Goal: Transaction & Acquisition: Purchase product/service

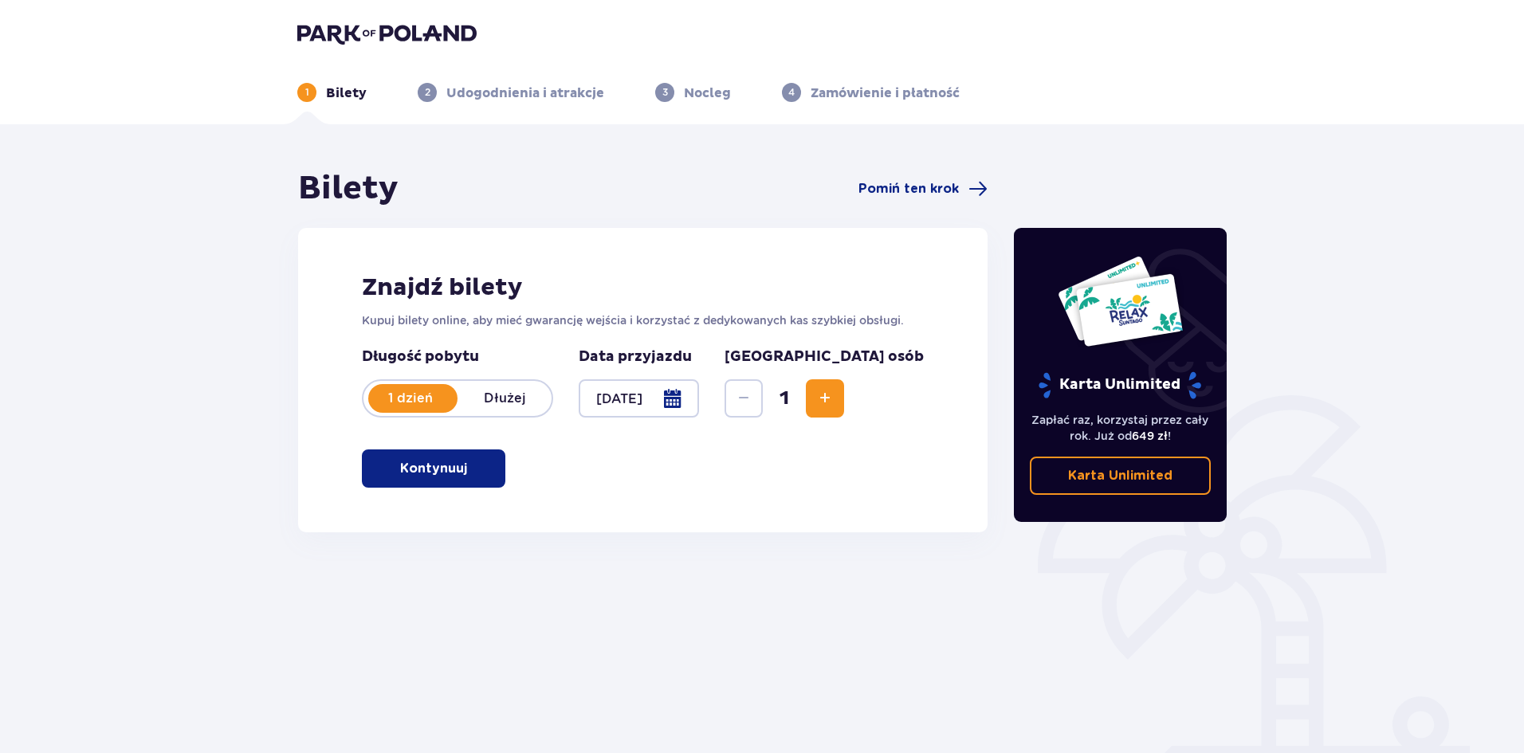
click at [834, 405] on span "Increase" at bounding box center [824, 398] width 19 height 19
click at [473, 468] on span "button" at bounding box center [470, 468] width 19 height 19
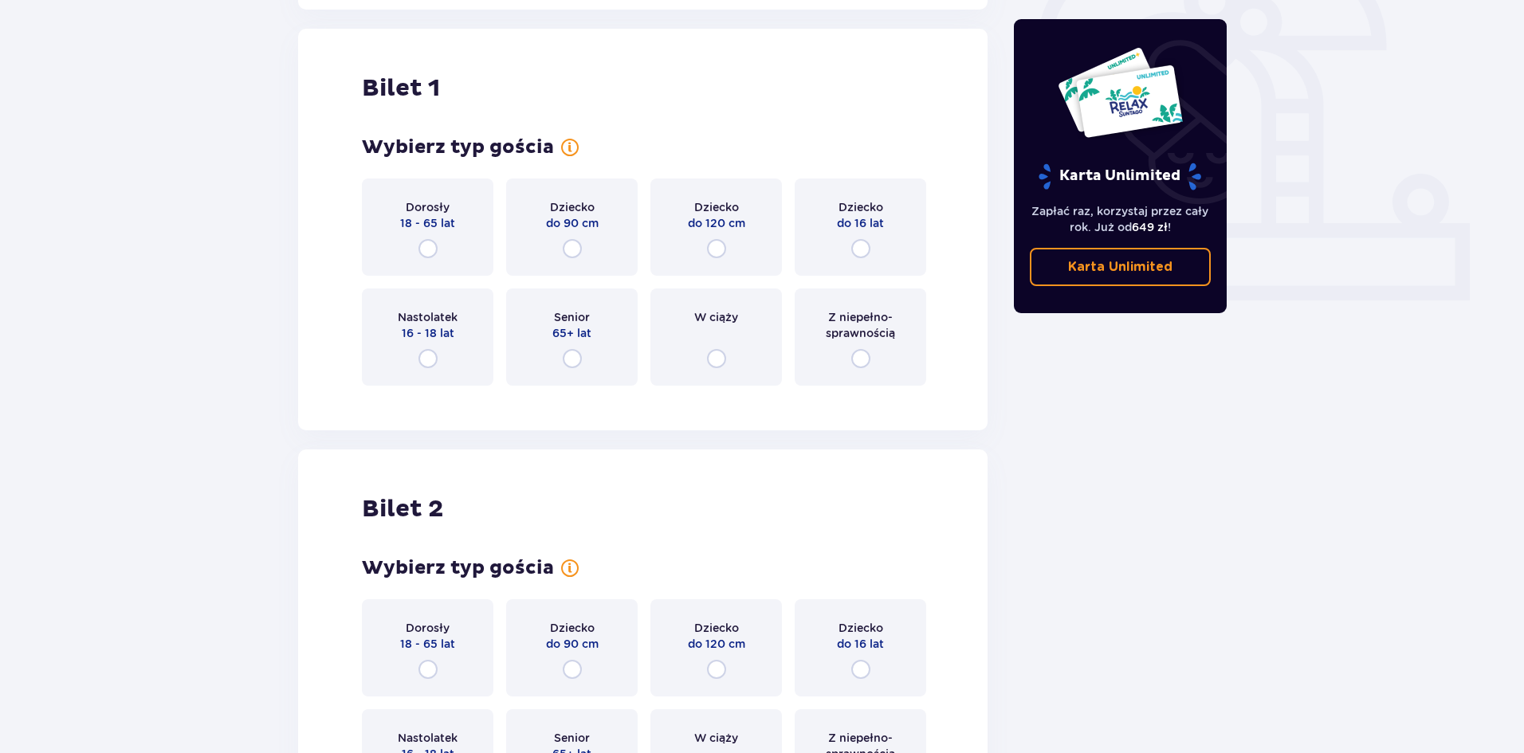
scroll to position [532, 0]
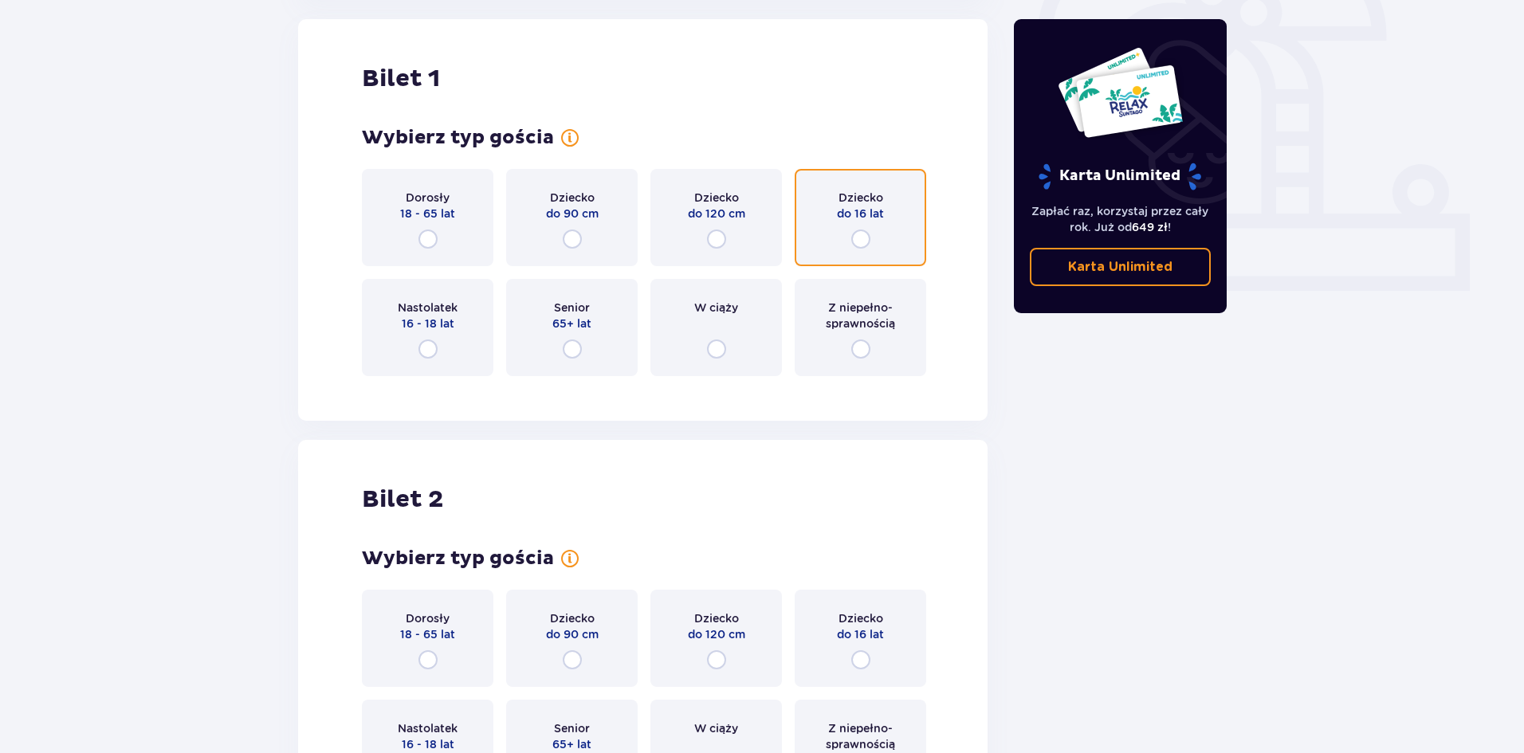
click at [859, 241] on input "radio" at bounding box center [860, 239] width 19 height 19
radio input "true"
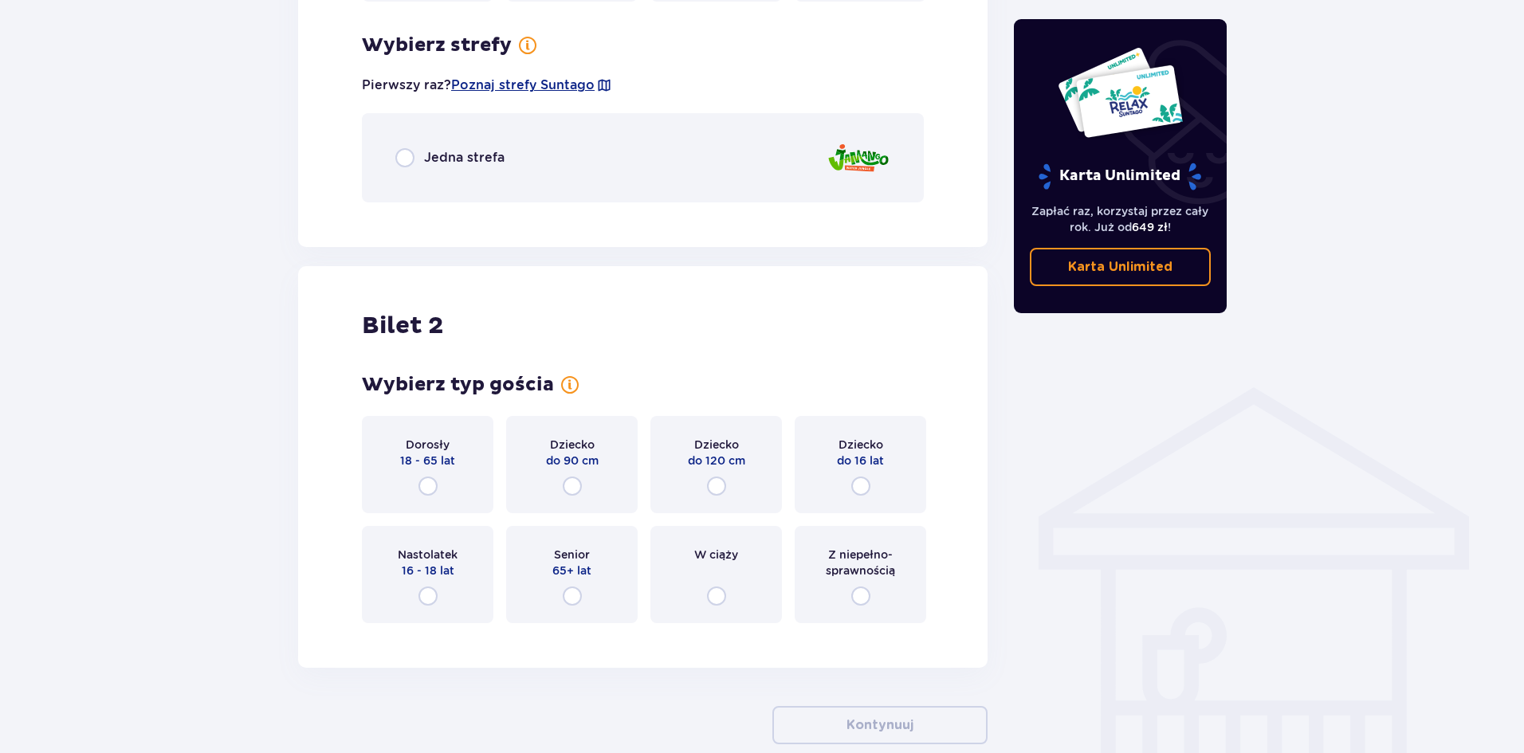
scroll to position [921, 0]
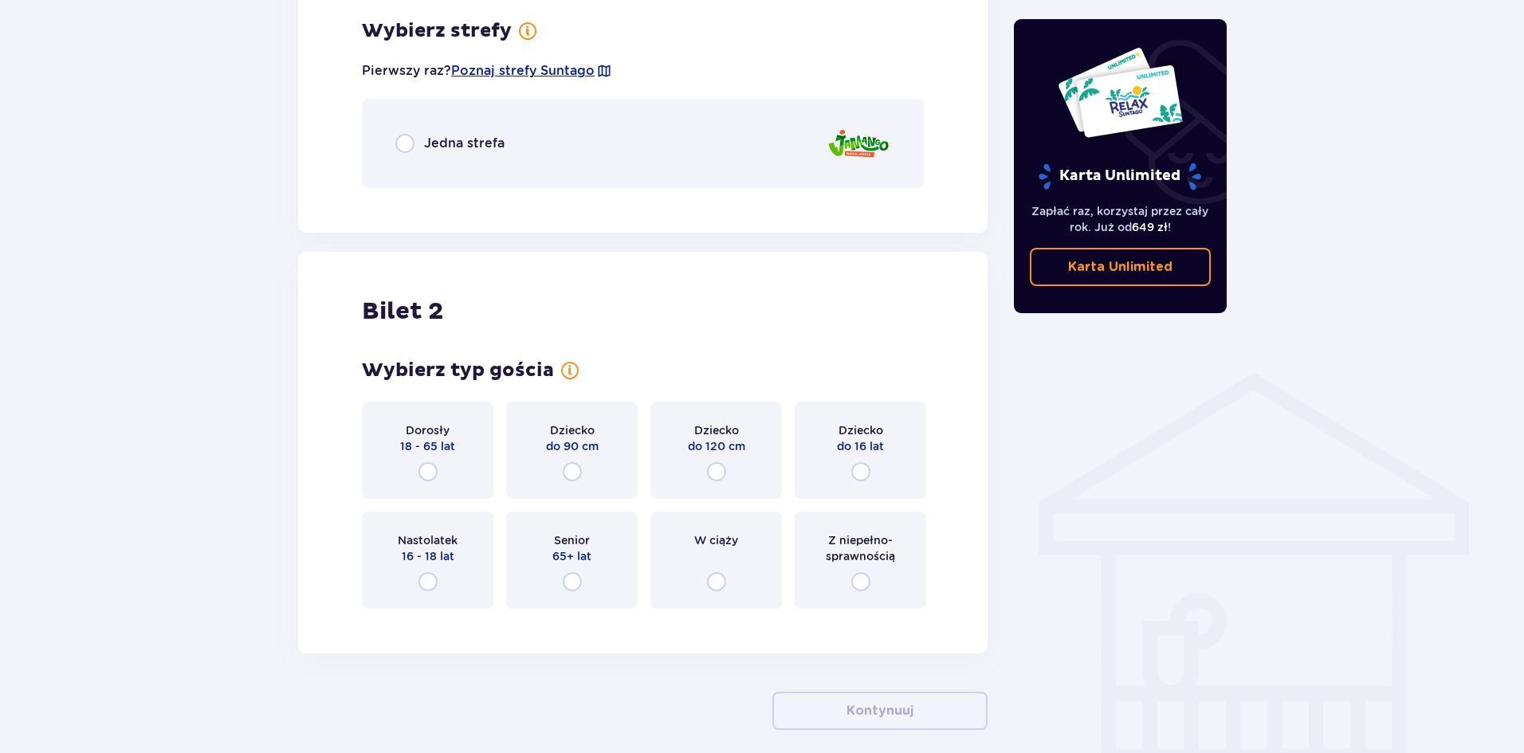
click at [434, 461] on div "Dorosły 18 - 65 lat" at bounding box center [427, 450] width 131 height 97
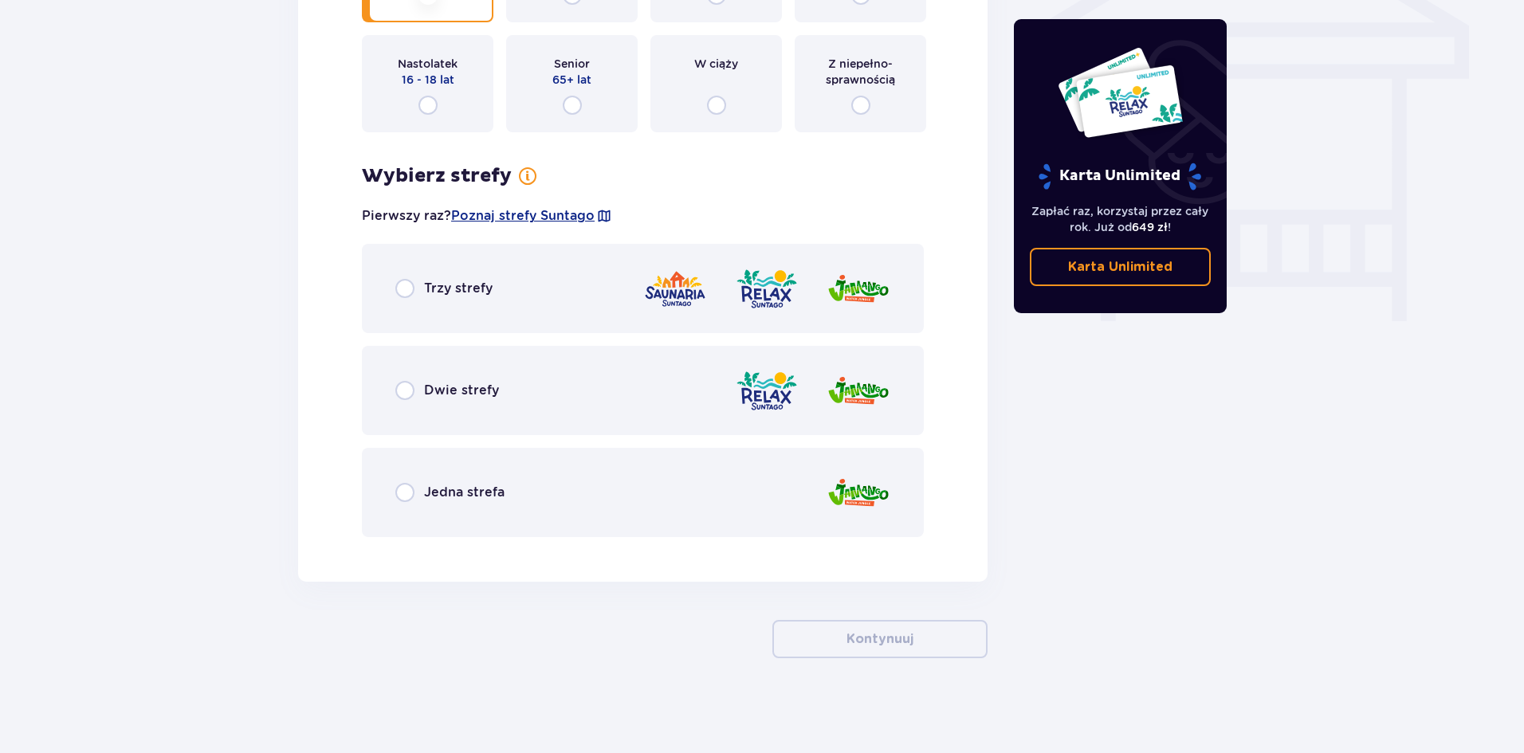
scroll to position [1399, 0]
click at [460, 484] on p "Jedna strefa" at bounding box center [464, 492] width 80 height 18
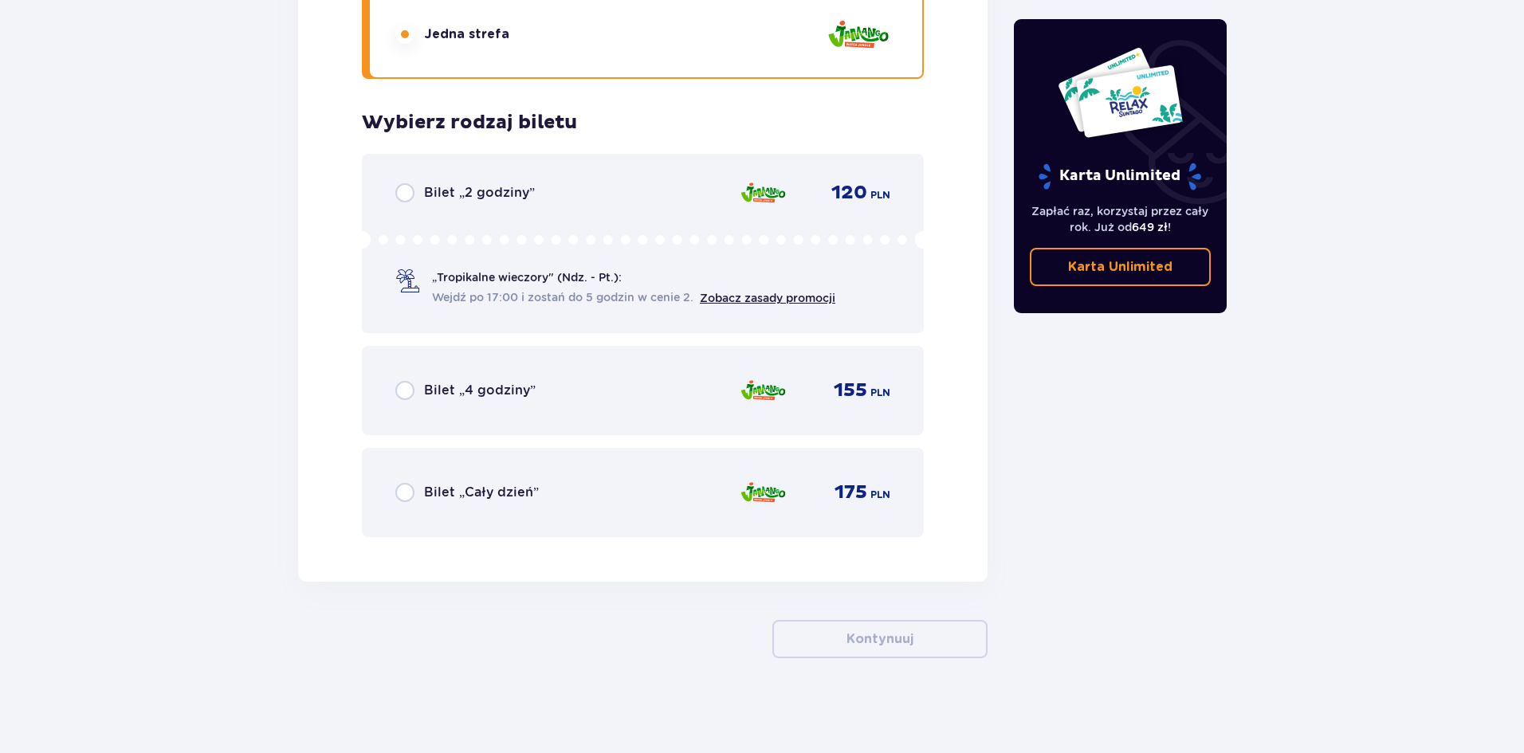
scroll to position [1857, 0]
click at [486, 387] on p "Bilet „4 godziny”" at bounding box center [480, 390] width 112 height 18
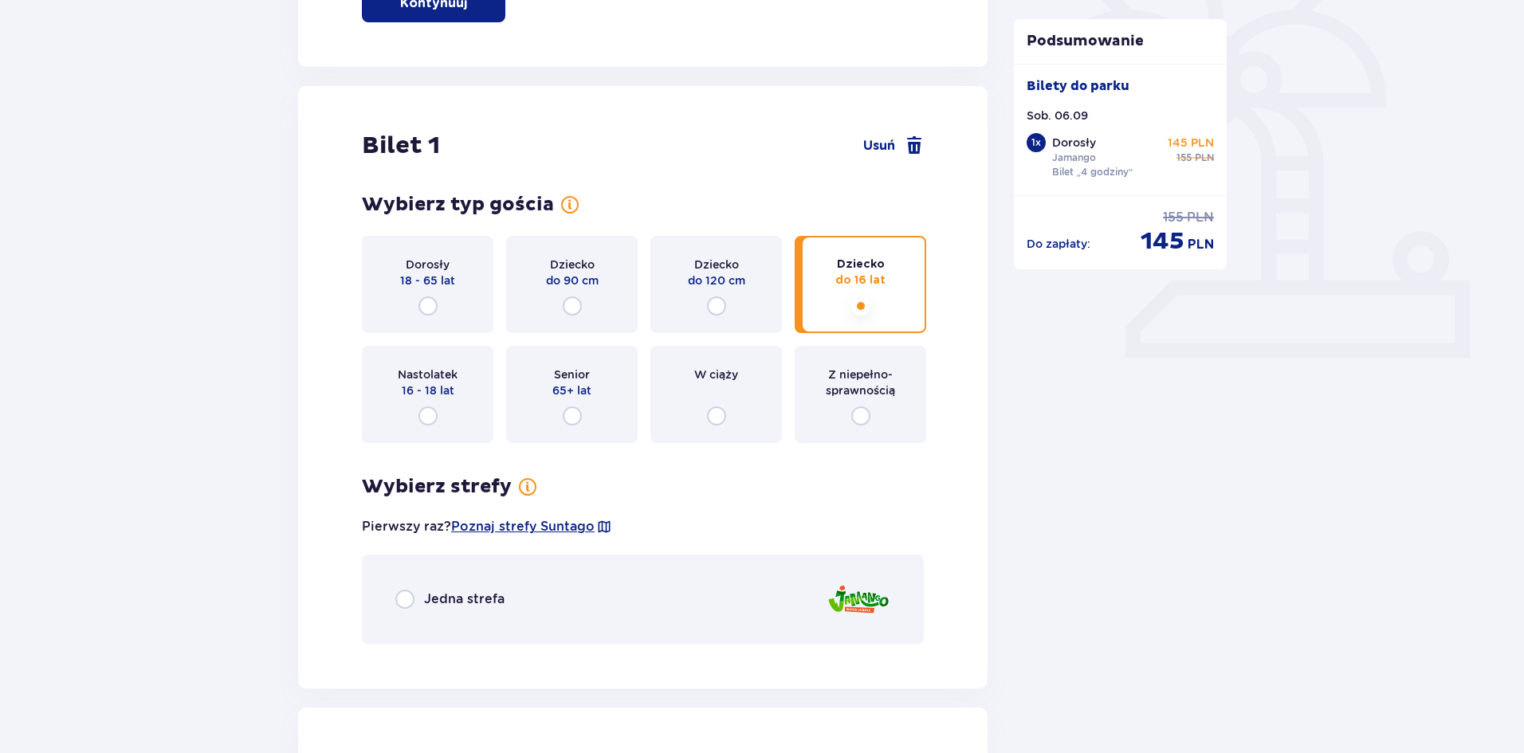
scroll to position [453, 0]
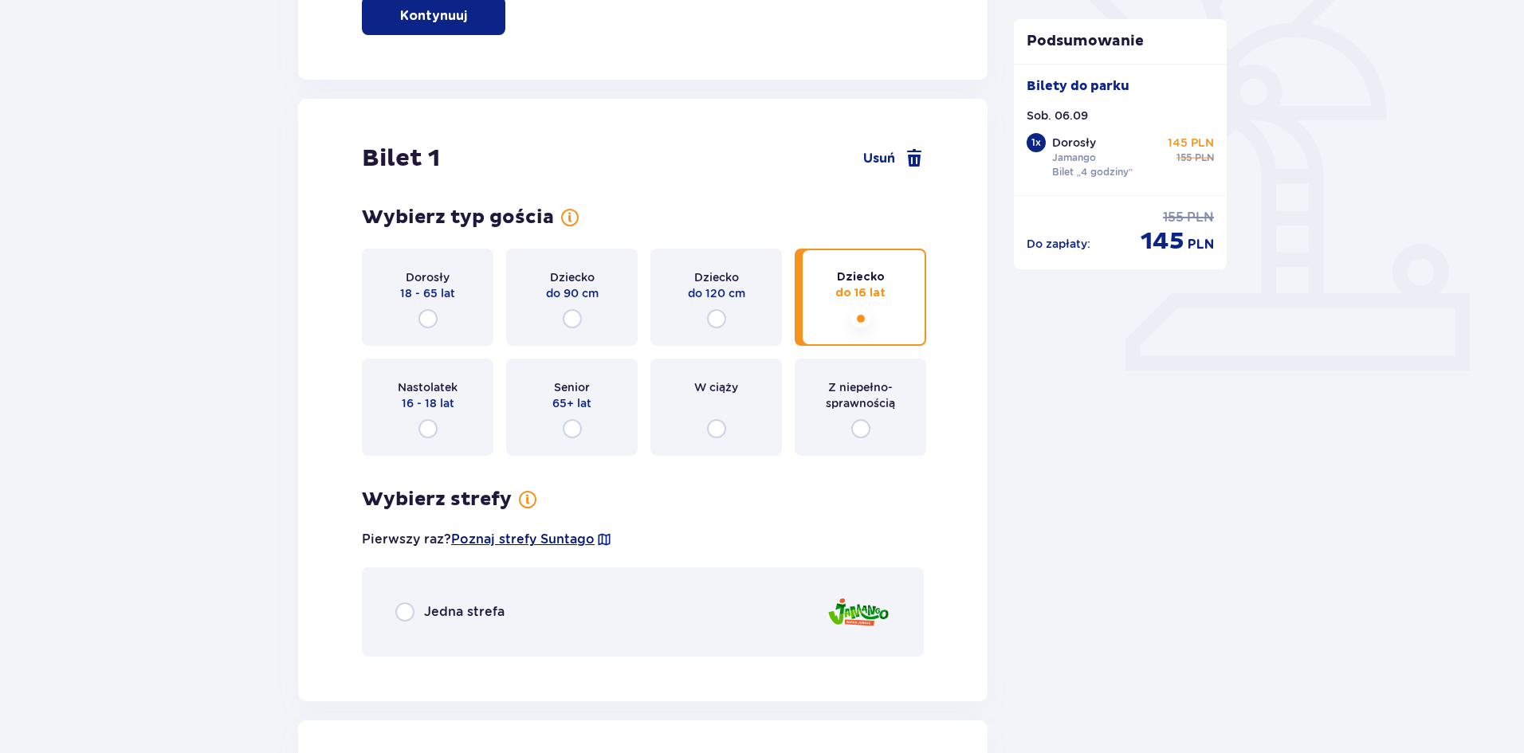
click at [537, 540] on span "Poznaj strefy Suntago" at bounding box center [522, 540] width 143 height 18
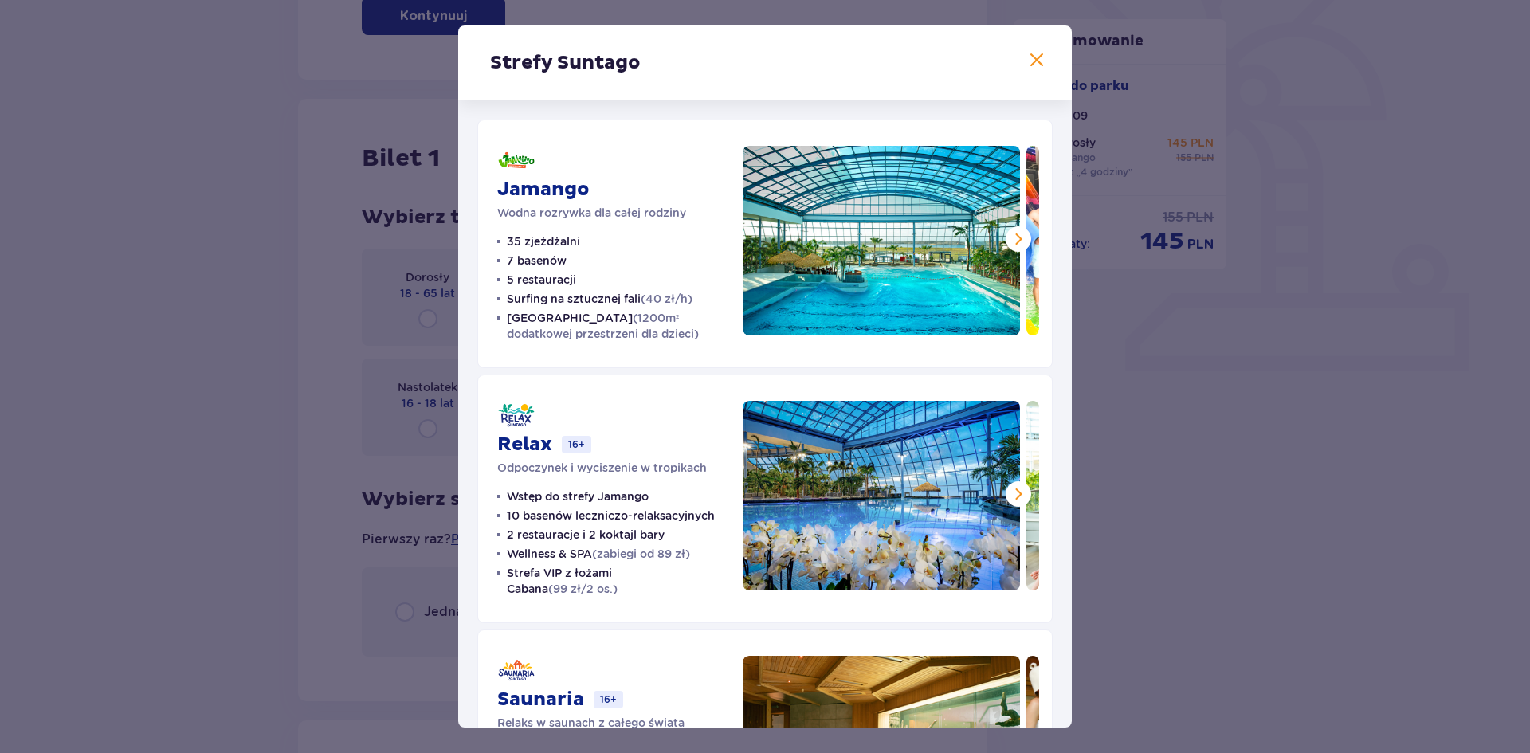
click at [1030, 57] on span at bounding box center [1036, 60] width 19 height 19
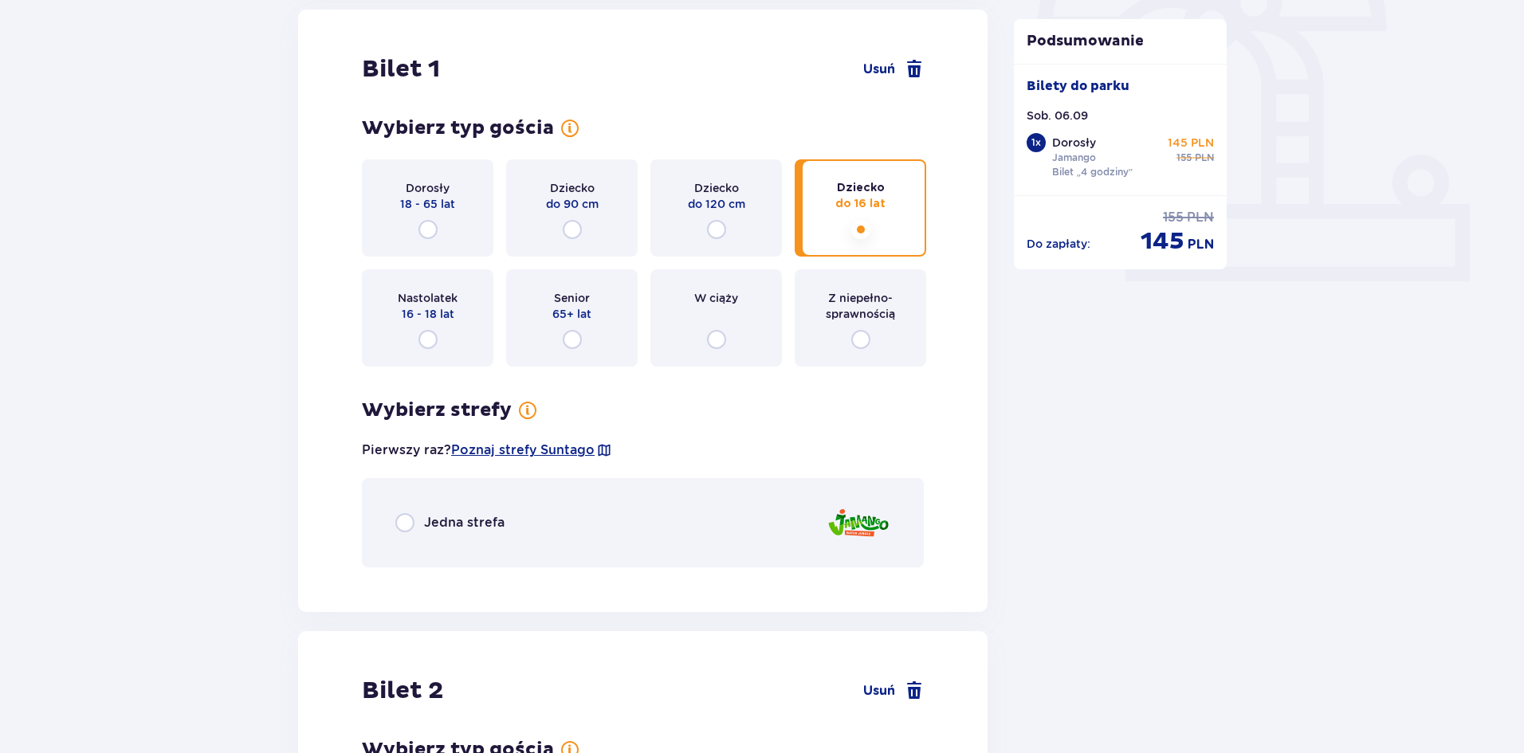
scroll to position [612, 0]
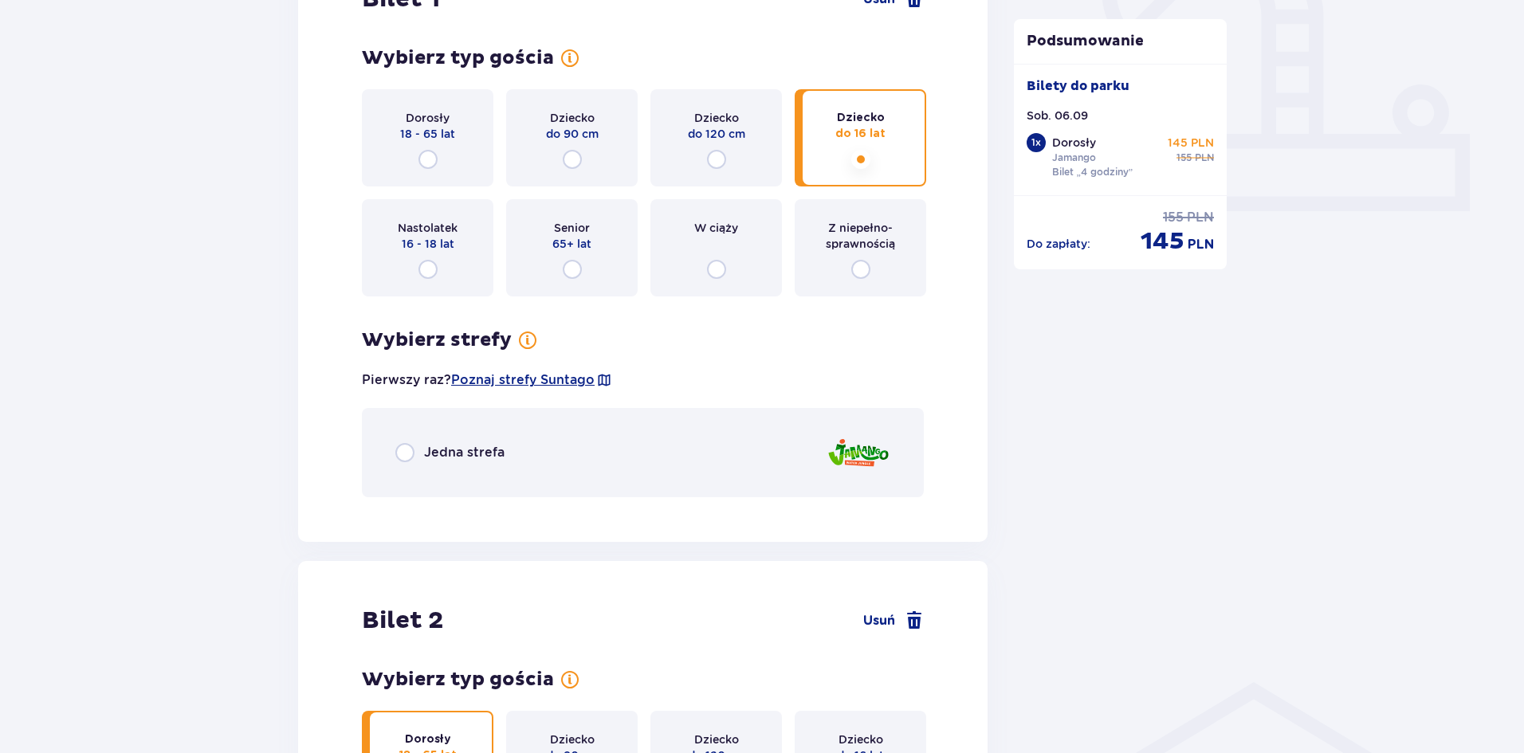
click at [480, 454] on p "Jedna strefa" at bounding box center [464, 453] width 80 height 18
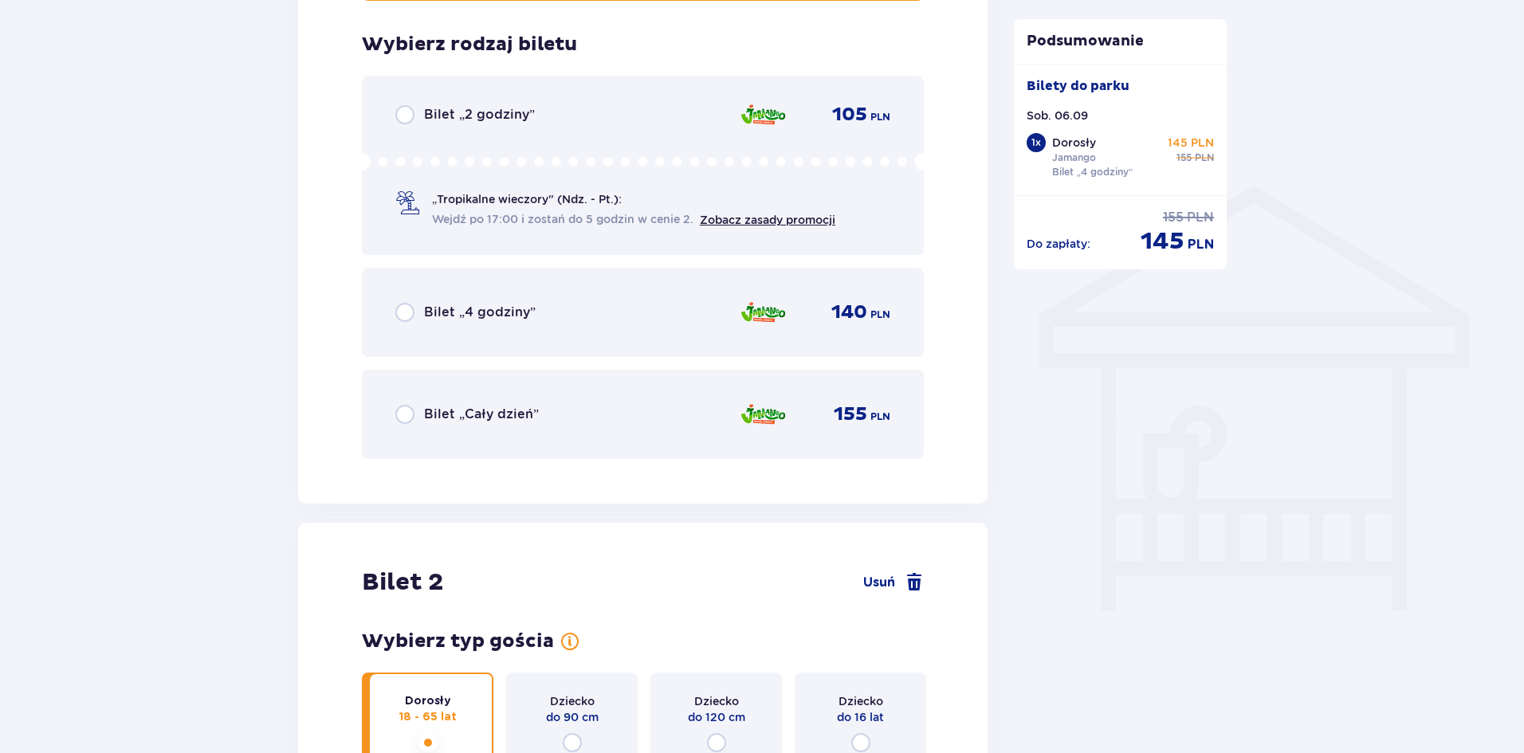
scroll to position [1122, 0]
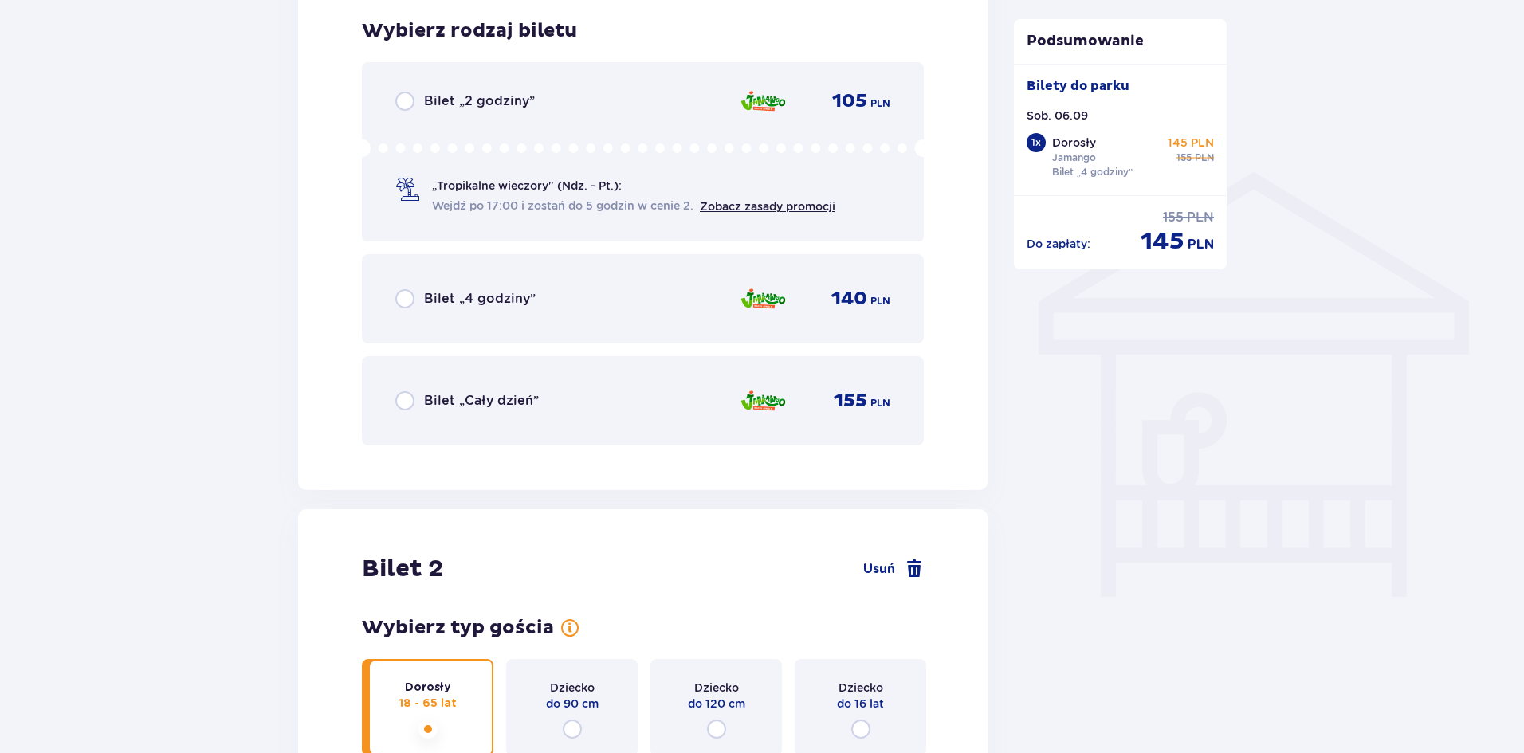
click at [513, 301] on p "Bilet „4 godziny”" at bounding box center [480, 299] width 112 height 18
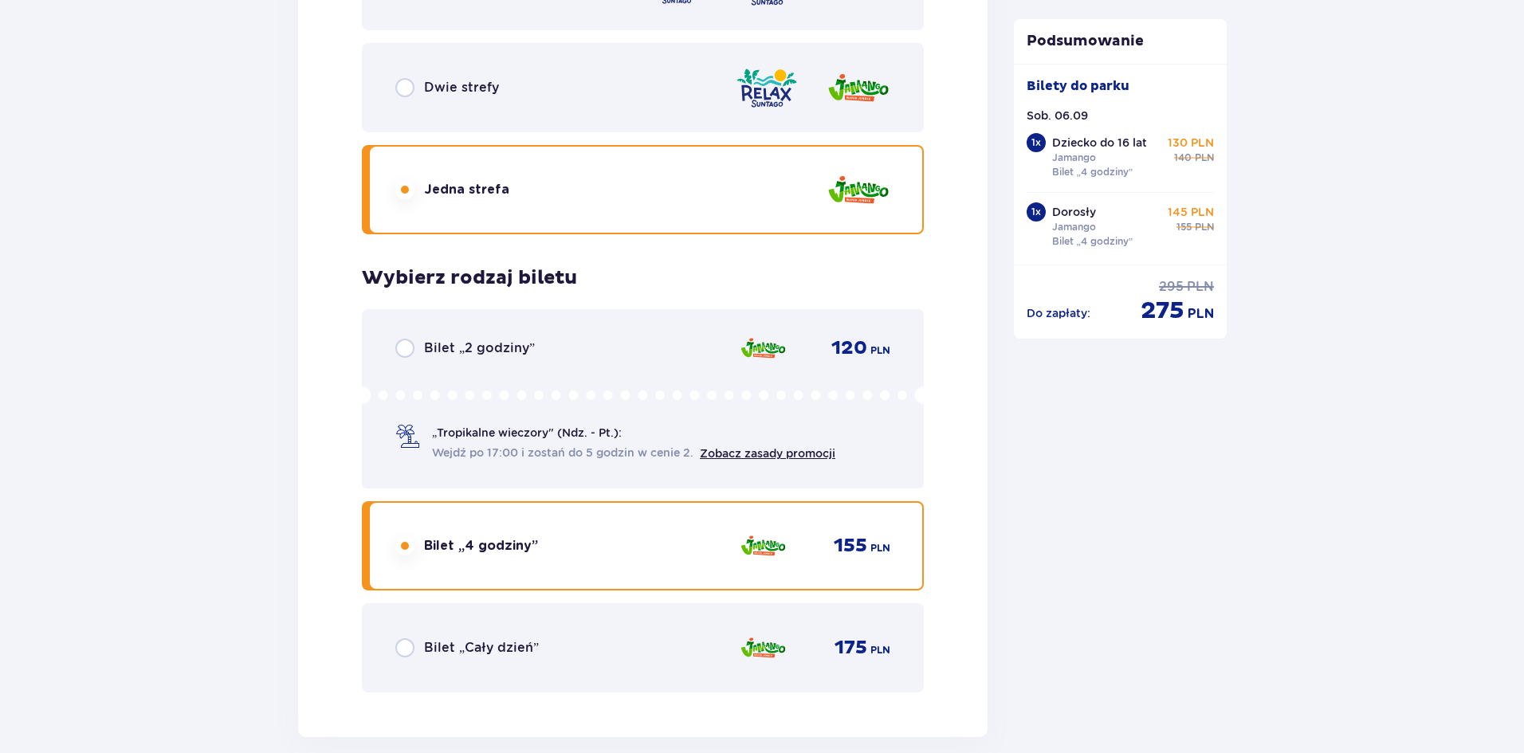
scroll to position [2318, 0]
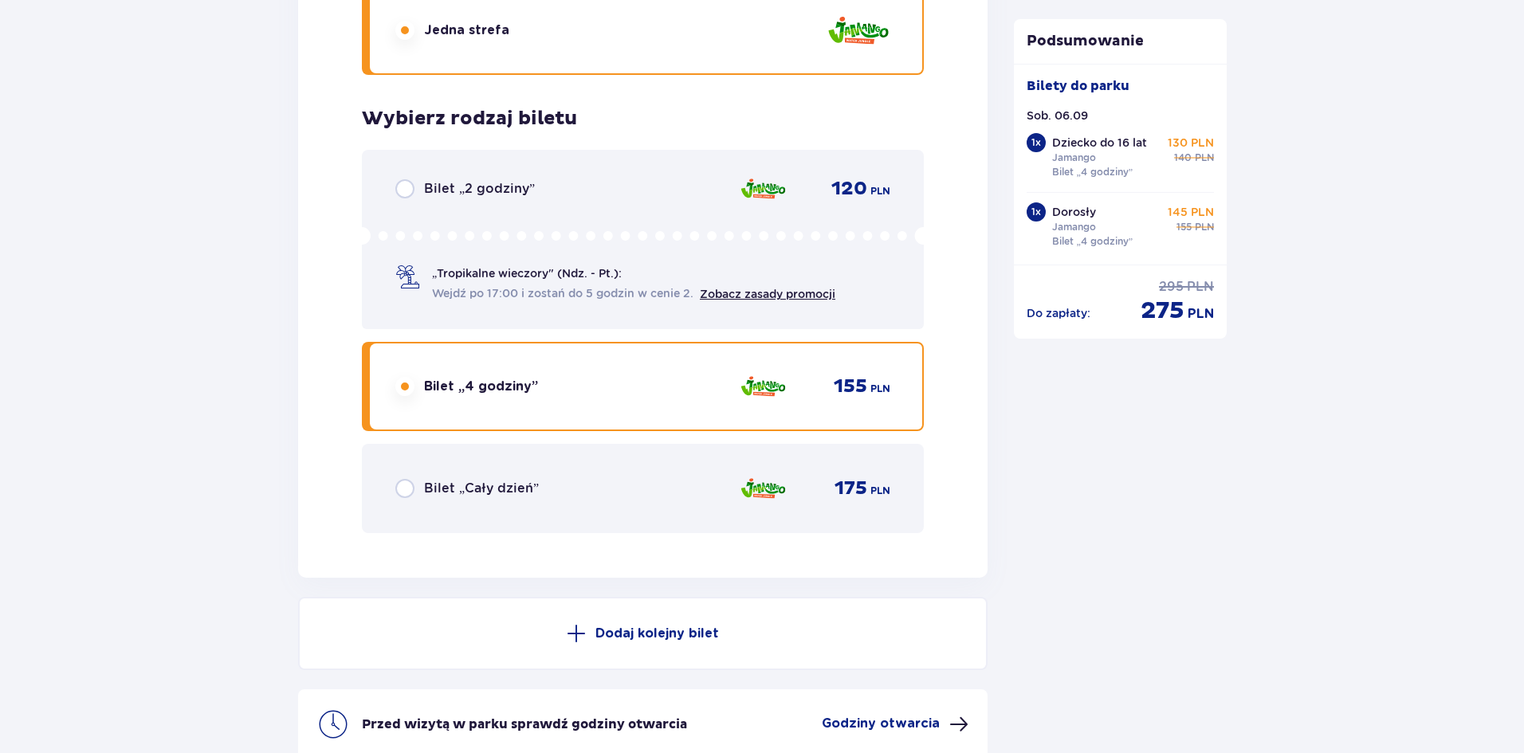
click at [626, 487] on div "Bilet „Cały dzień” 175 PLN" at bounding box center [642, 488] width 495 height 33
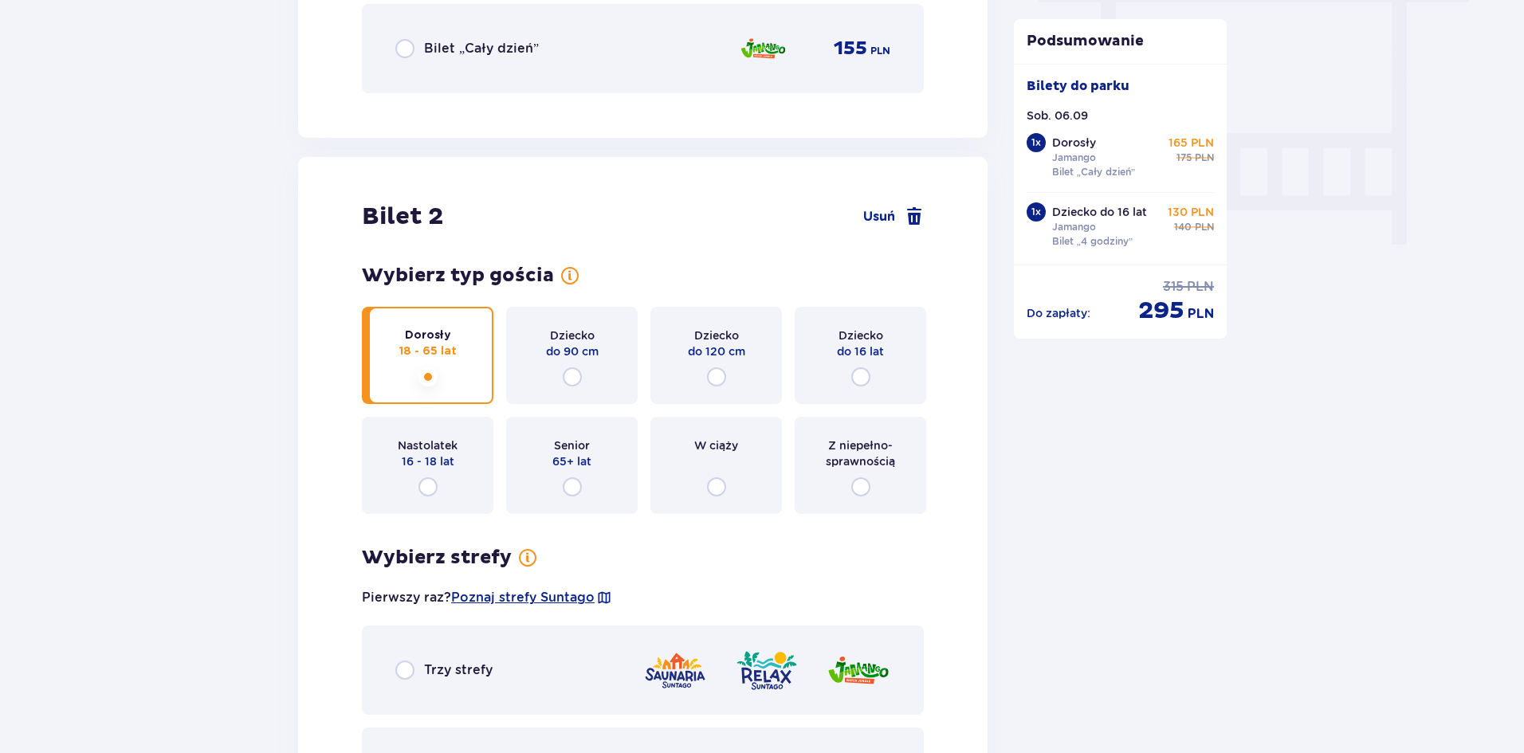
scroll to position [1442, 0]
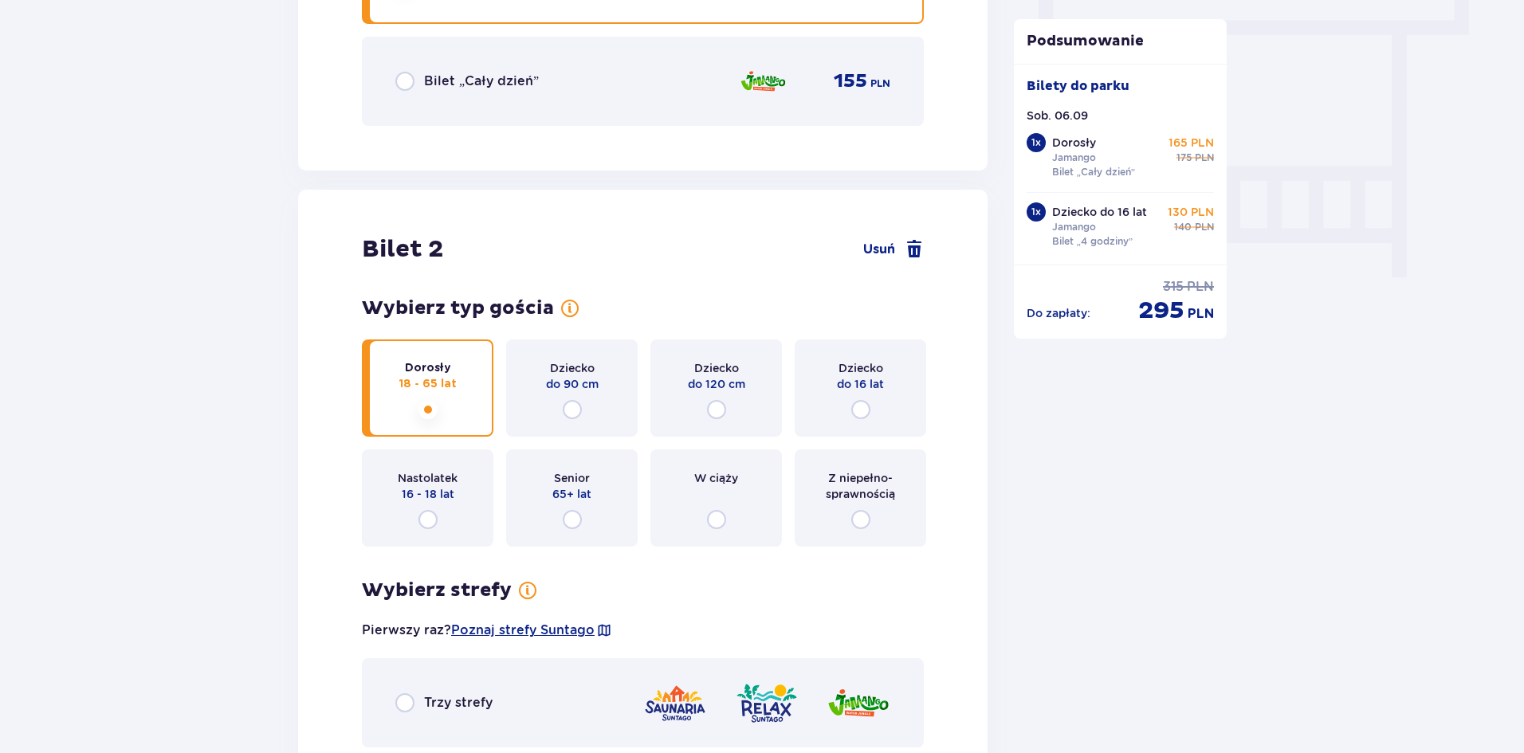
click at [727, 401] on div "Dziecko do 120 cm" at bounding box center [715, 388] width 131 height 97
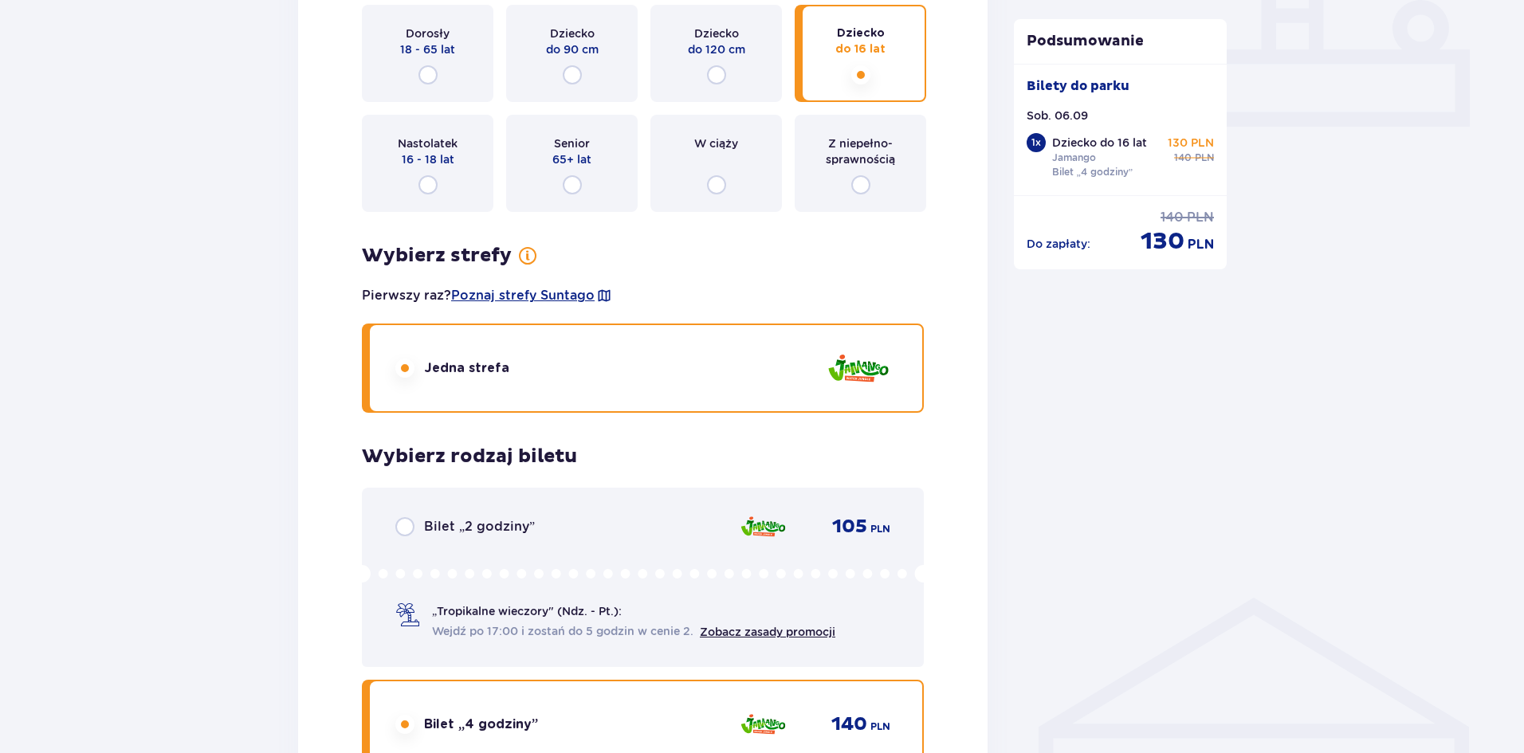
scroll to position [1175, 0]
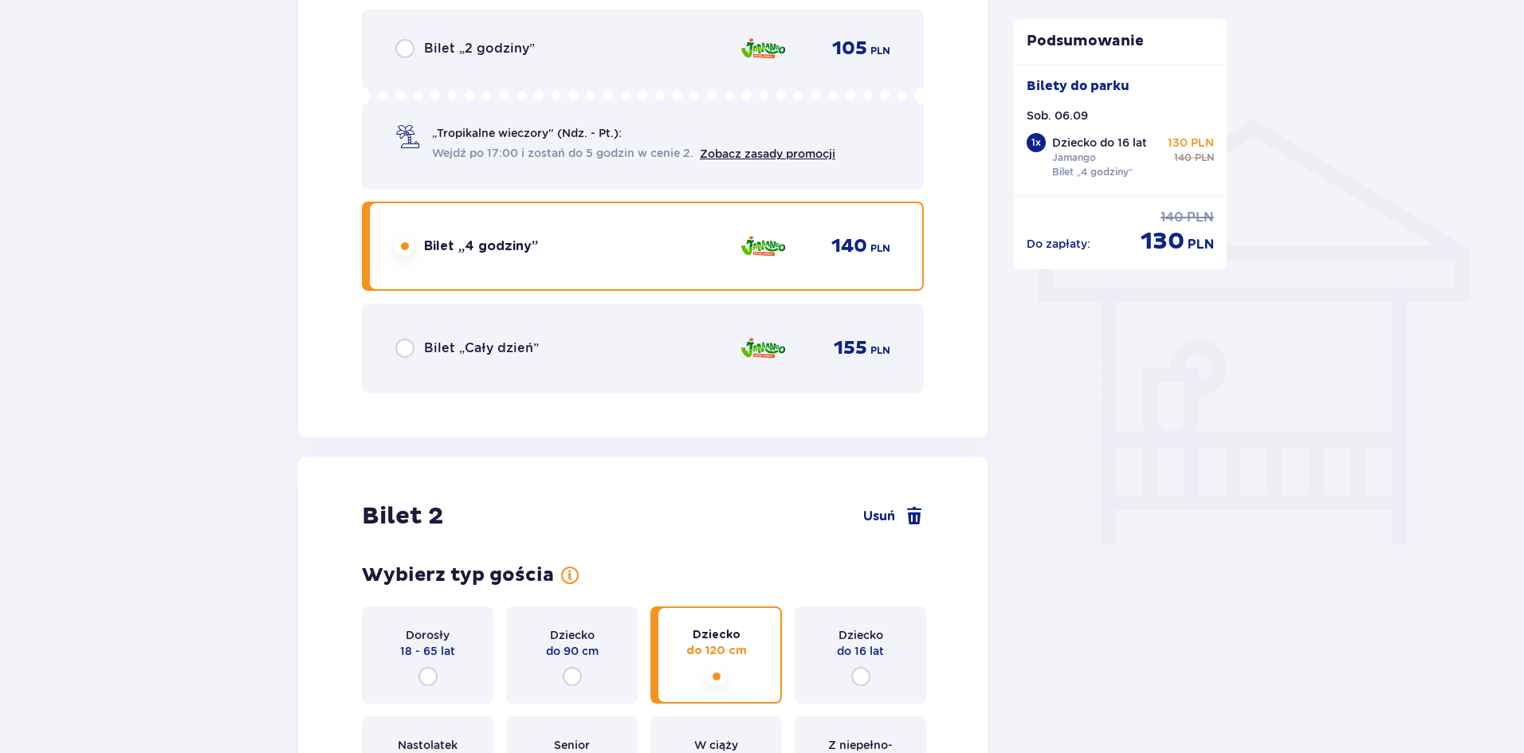
click at [448, 653] on p "18 - 65 lat" at bounding box center [427, 651] width 55 height 16
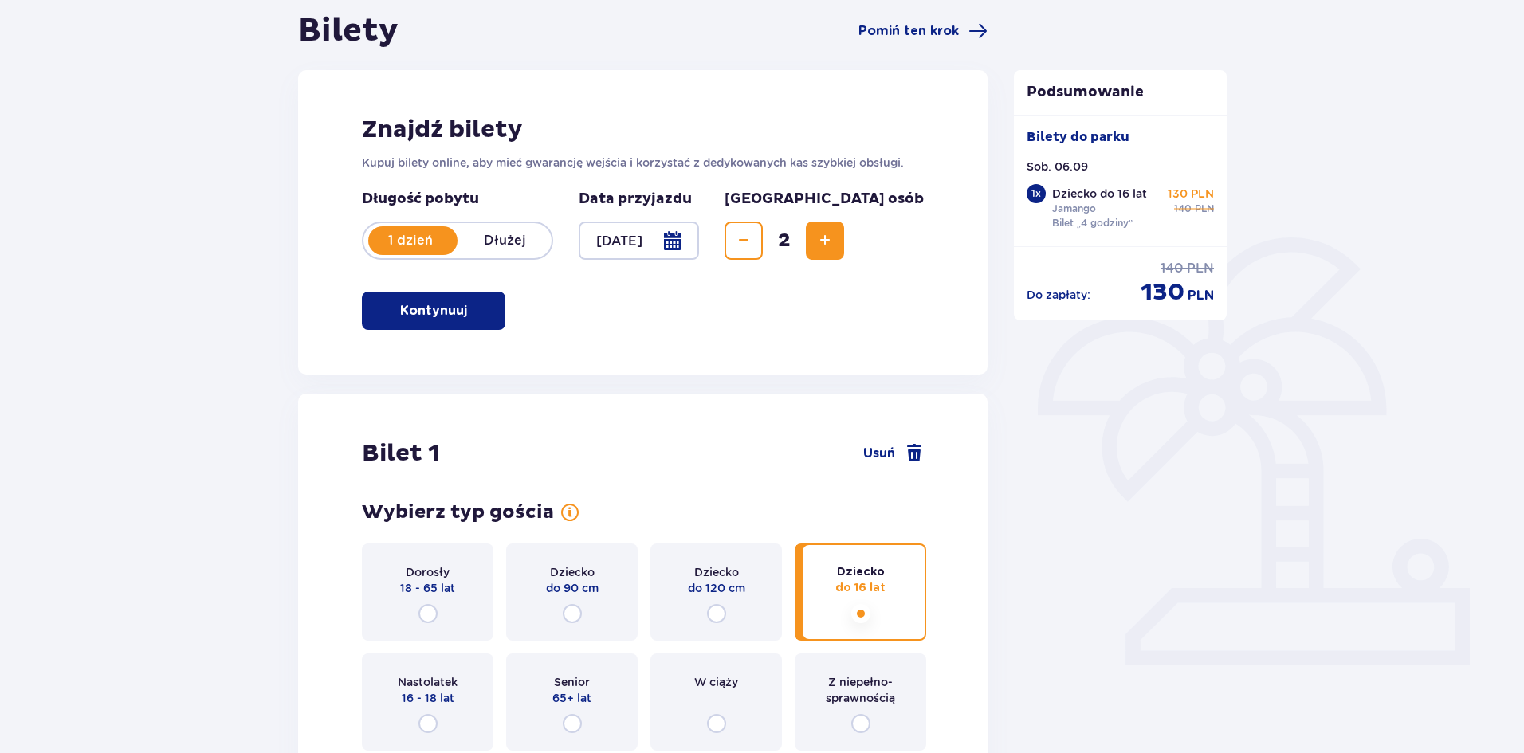
scroll to position [159, 0]
click at [899, 580] on div "Dziecko do 16 lat" at bounding box center [860, 590] width 131 height 97
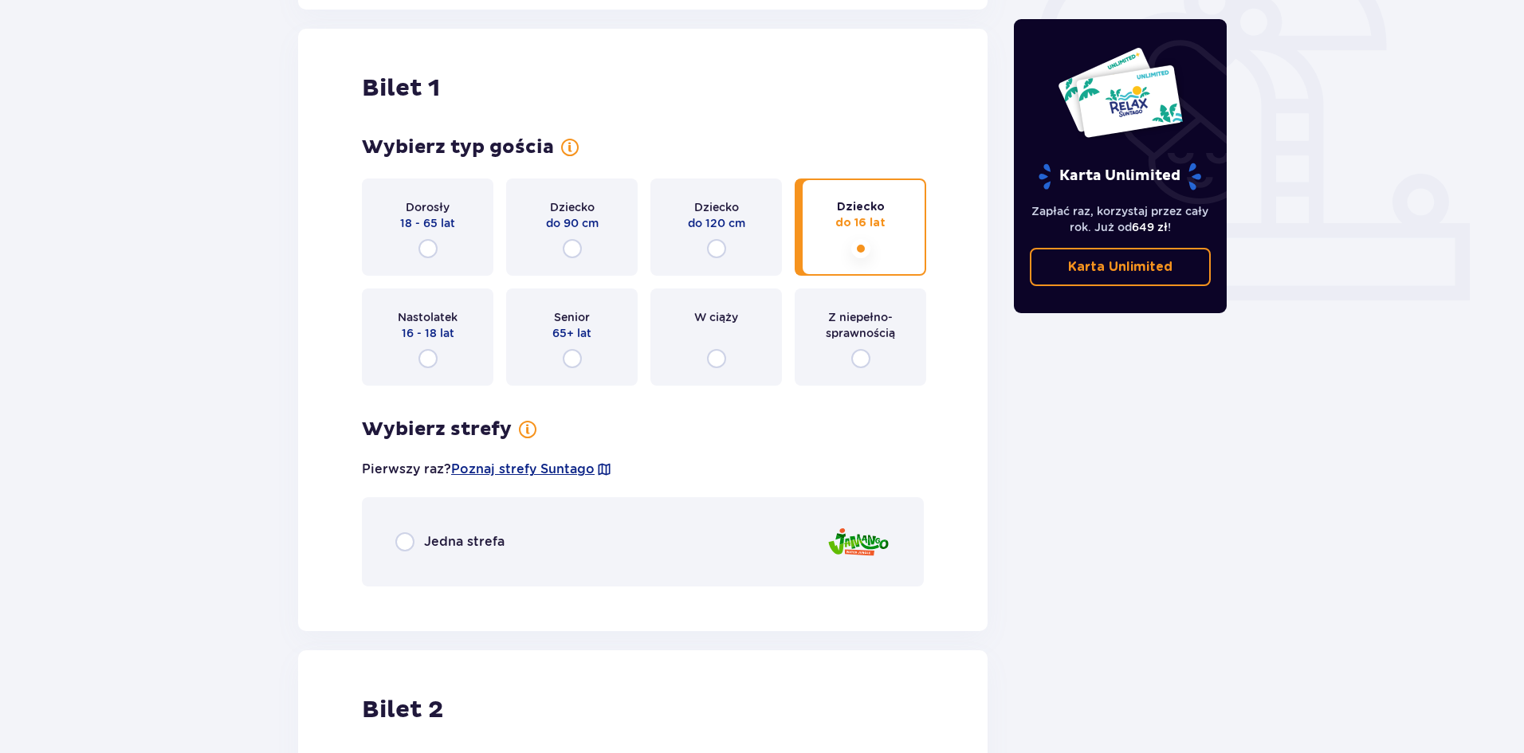
click at [744, 249] on div "Dziecko do 120 cm" at bounding box center [715, 227] width 131 height 97
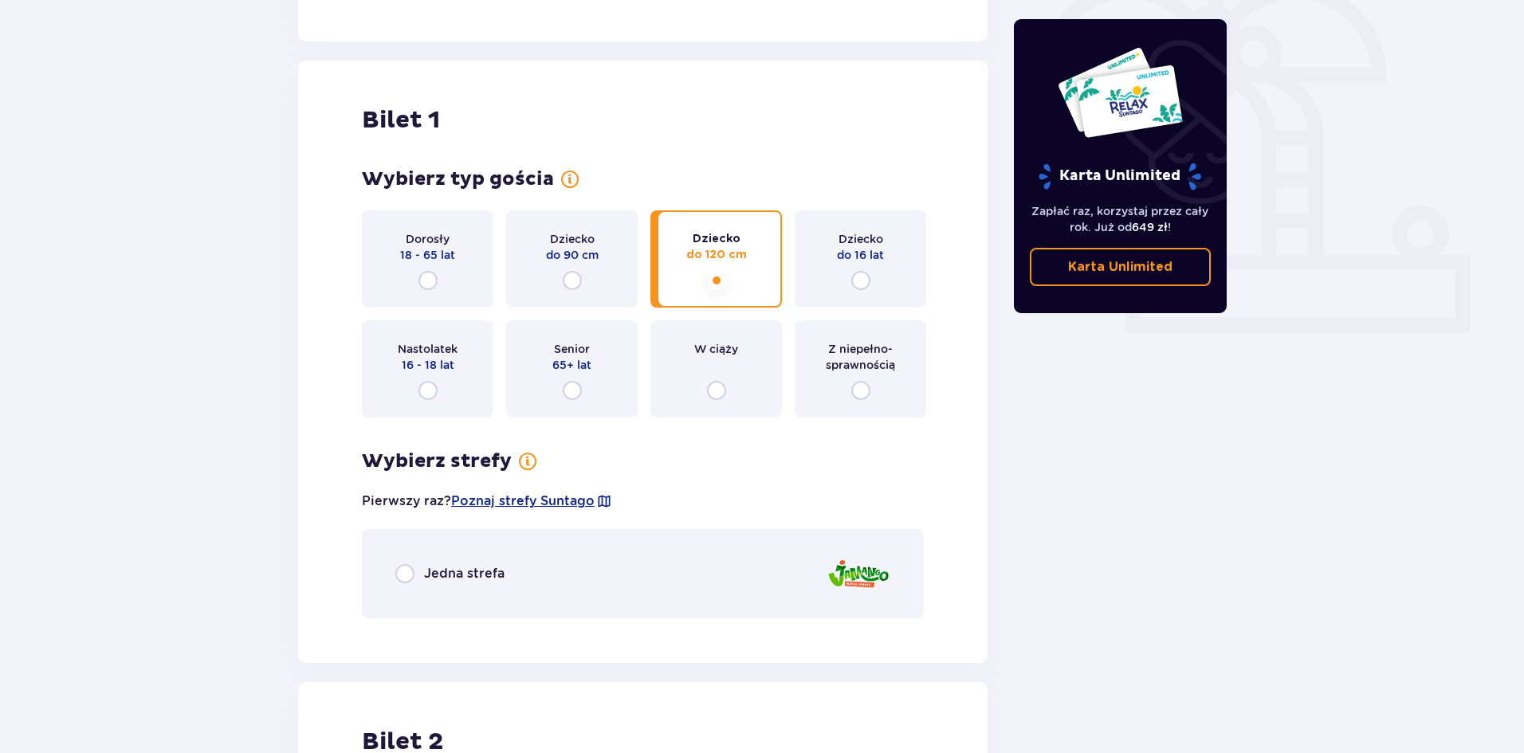
scroll to position [523, 0]
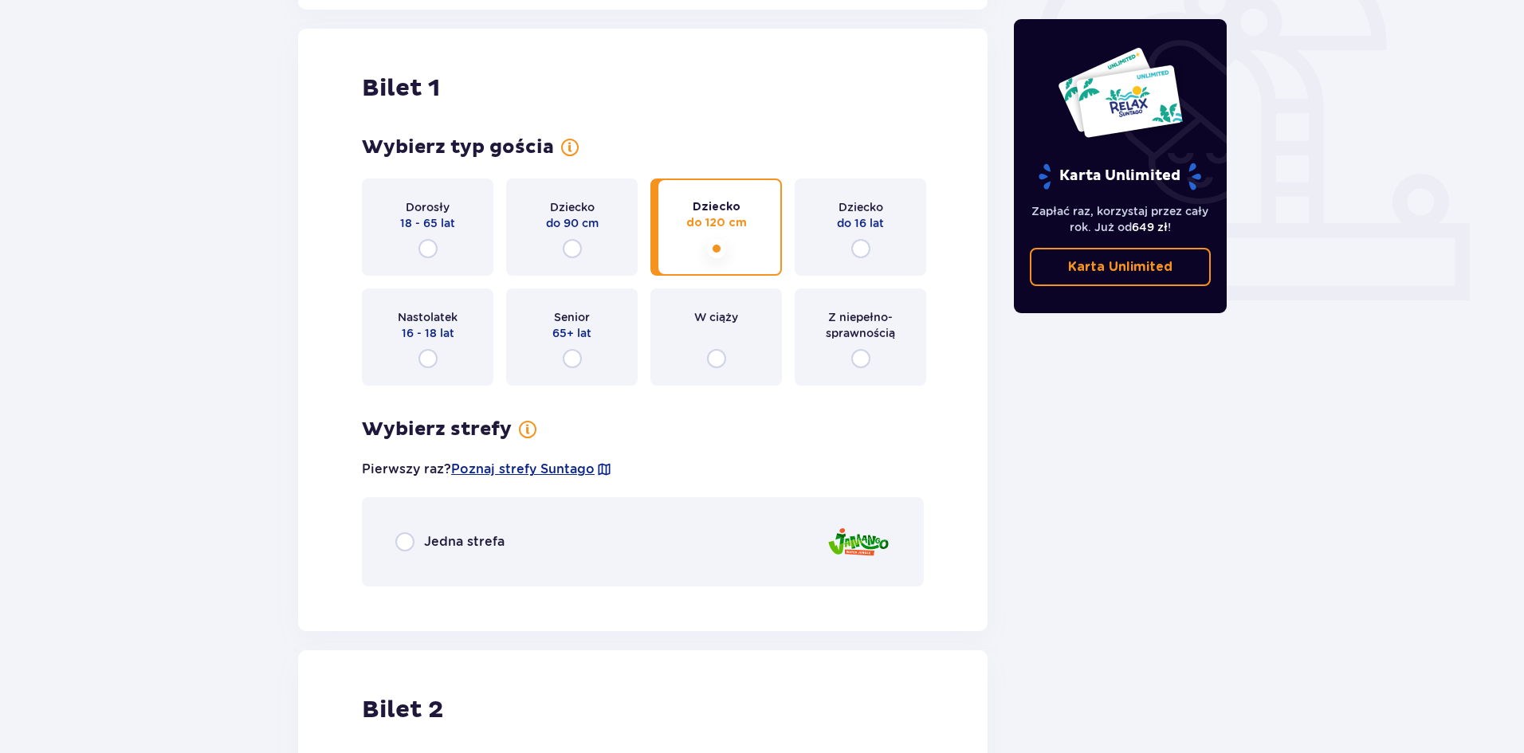
click at [873, 210] on p "Dziecko" at bounding box center [860, 207] width 45 height 16
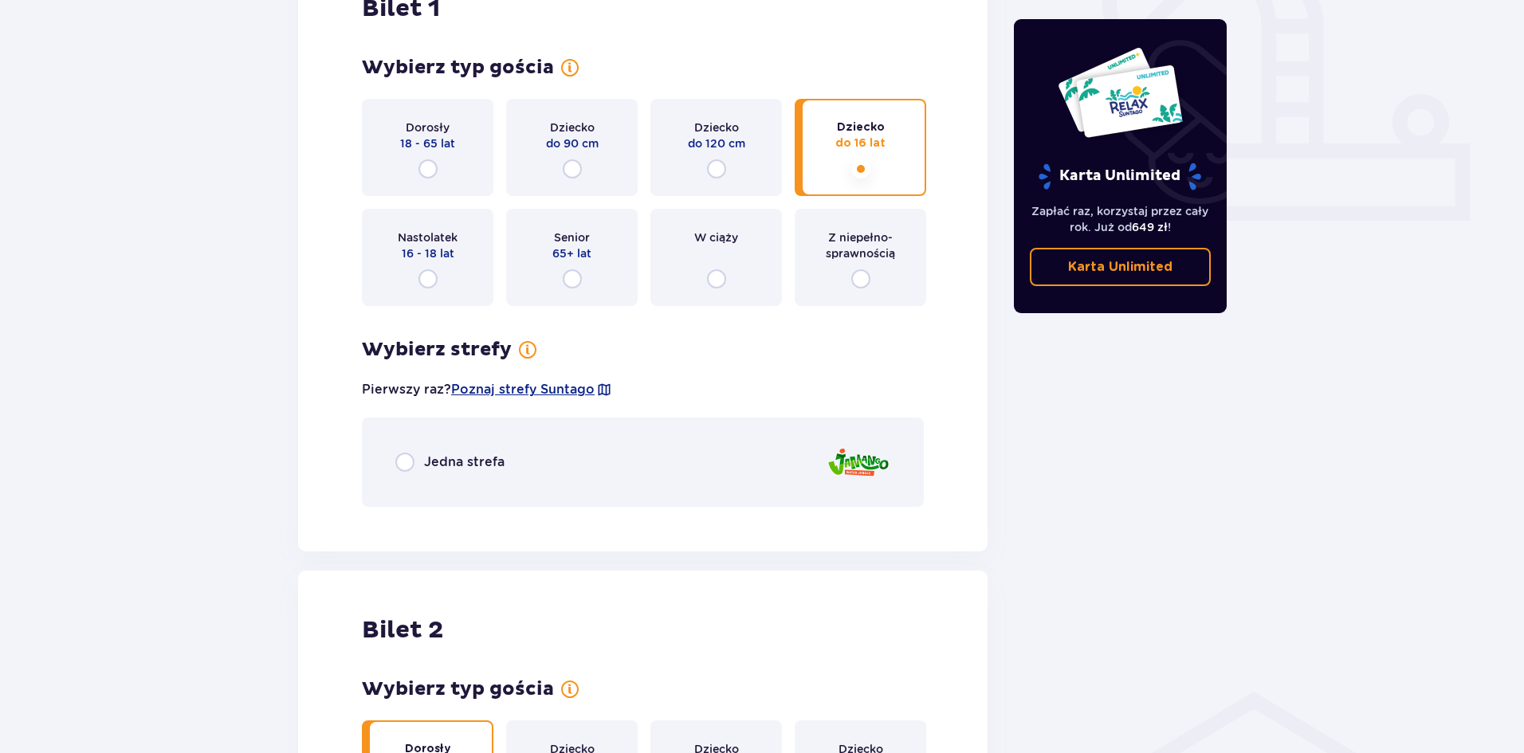
click at [444, 458] on p "Jedna strefa" at bounding box center [464, 462] width 80 height 18
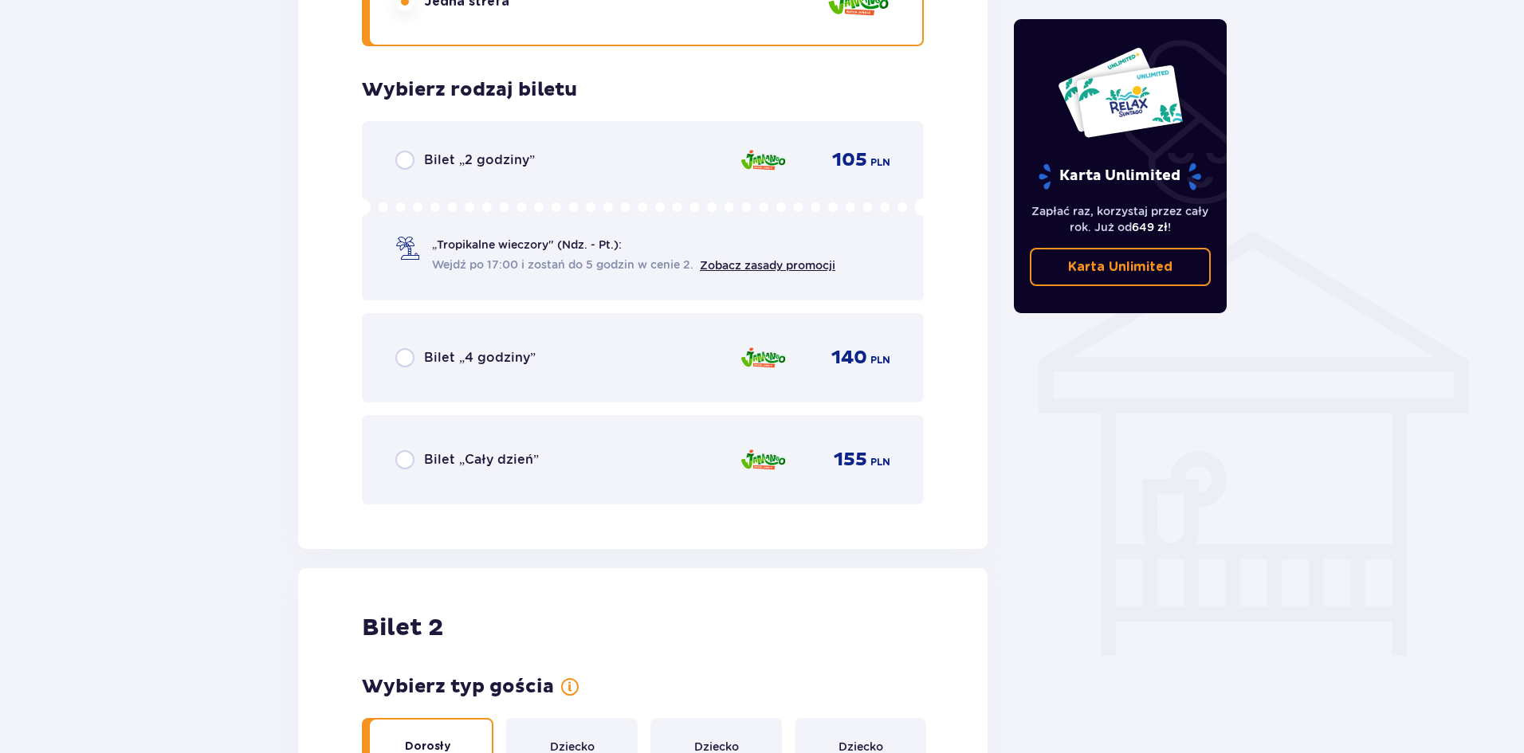
scroll to position [963, 0]
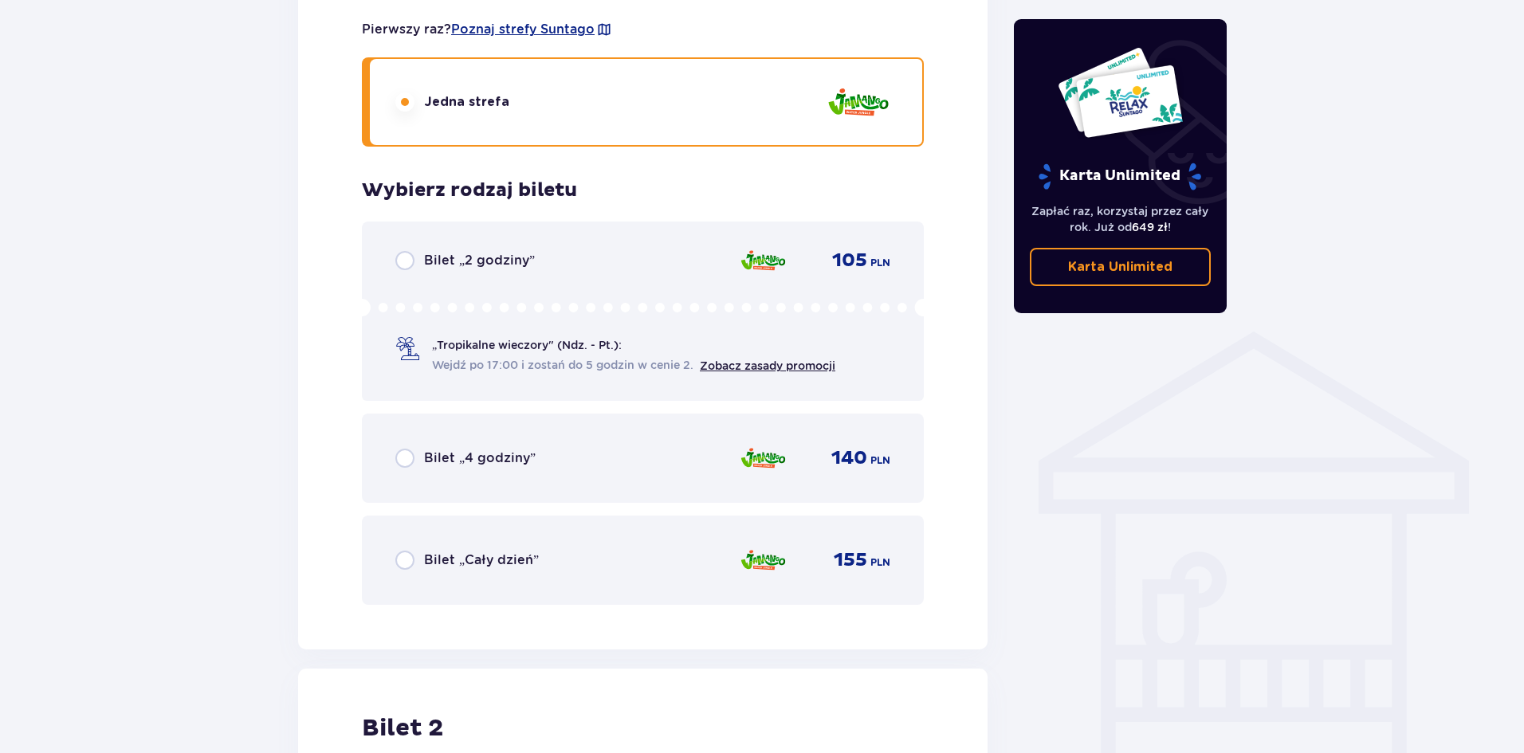
click at [507, 457] on p "Bilet „4 godziny”" at bounding box center [480, 458] width 112 height 18
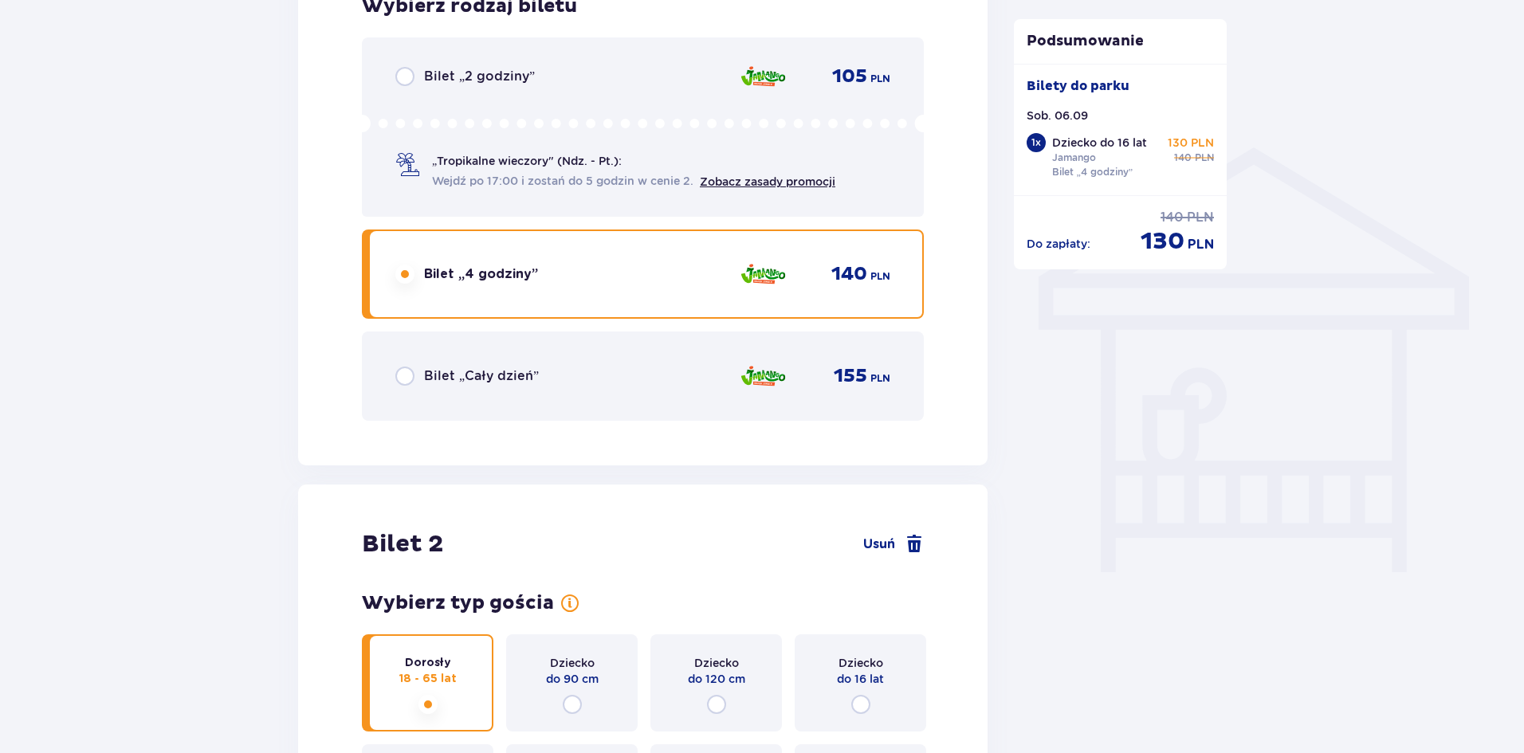
scroll to position [1134, 0]
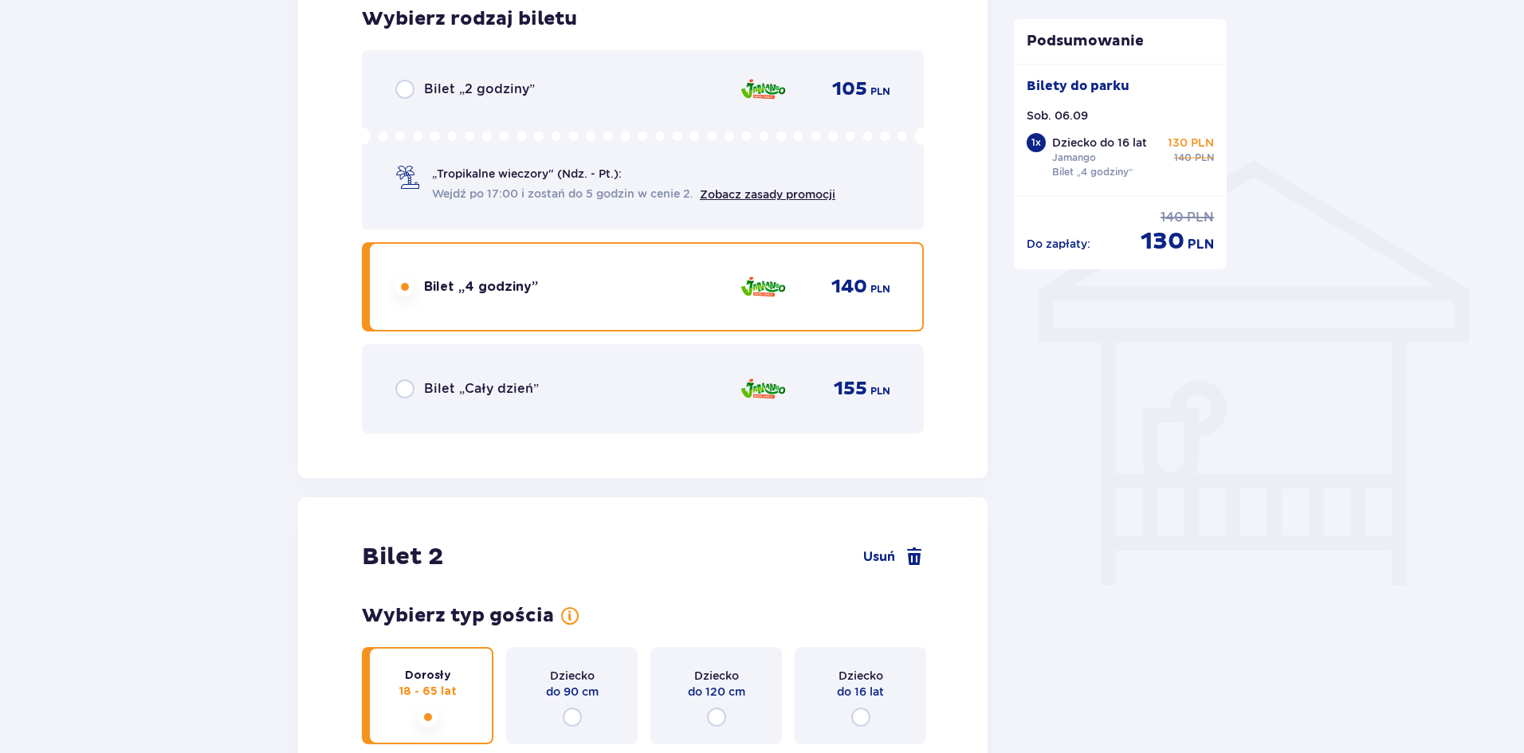
click at [532, 391] on p "Bilet „Cały dzień”" at bounding box center [481, 389] width 115 height 18
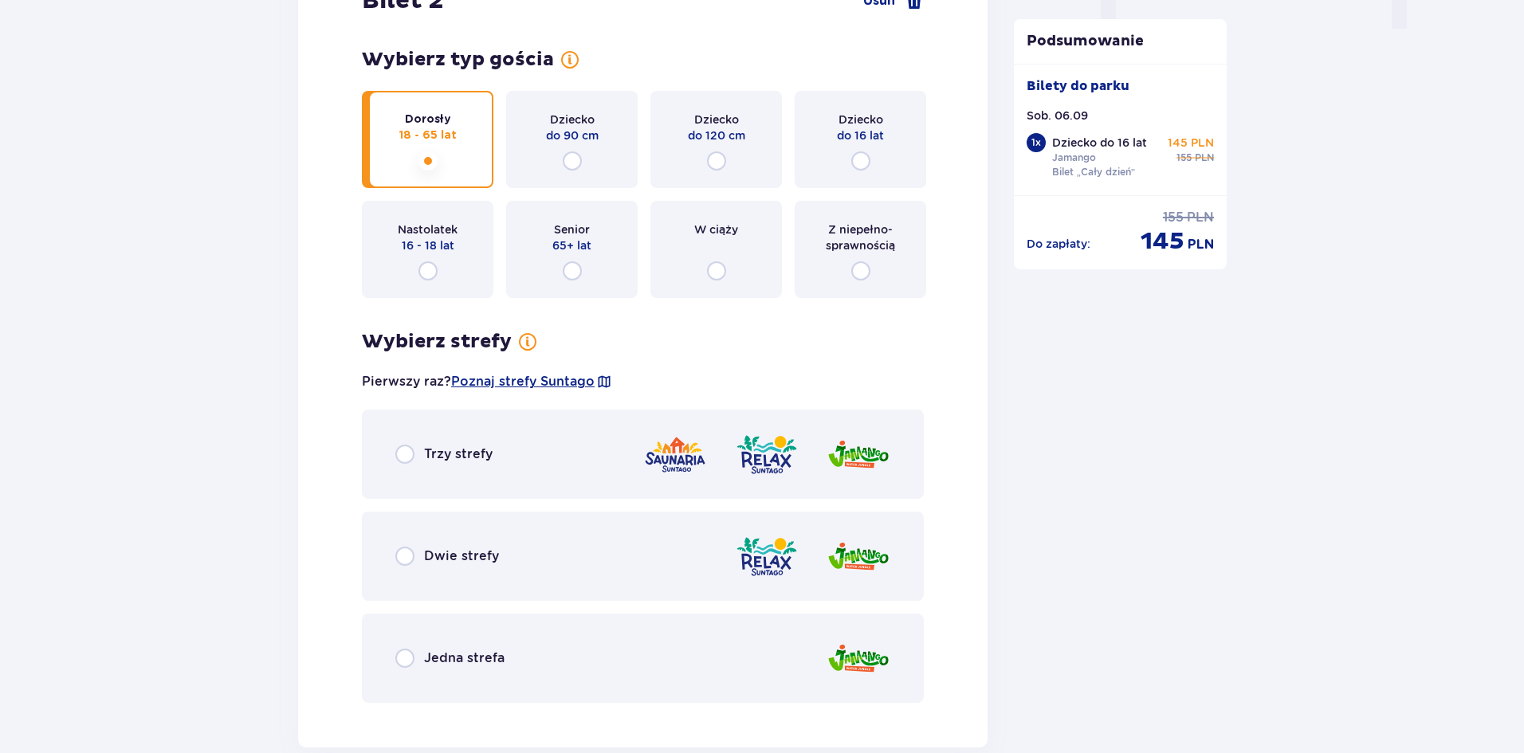
scroll to position [1692, 0]
click at [479, 657] on p "Jedna strefa" at bounding box center [464, 657] width 80 height 18
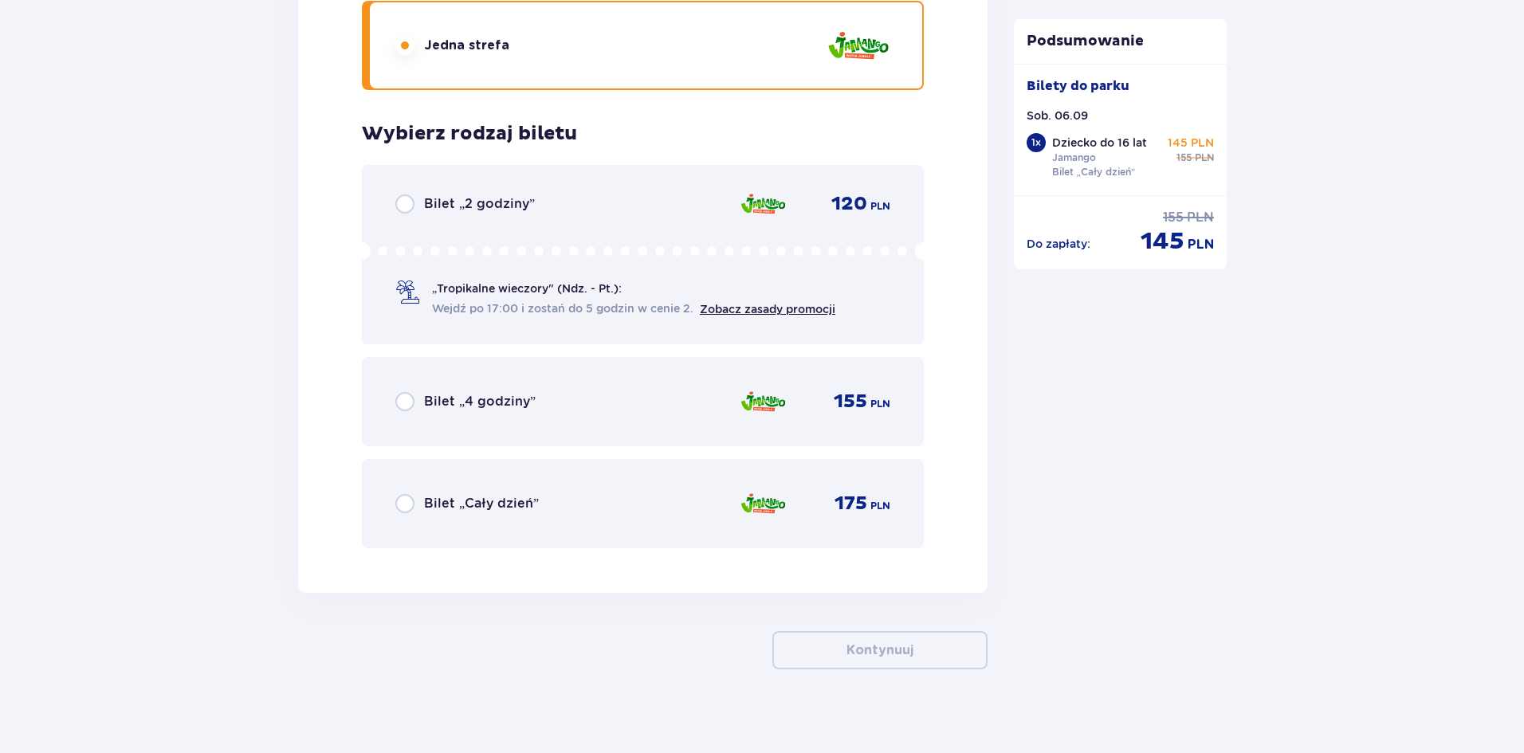
scroll to position [2315, 0]
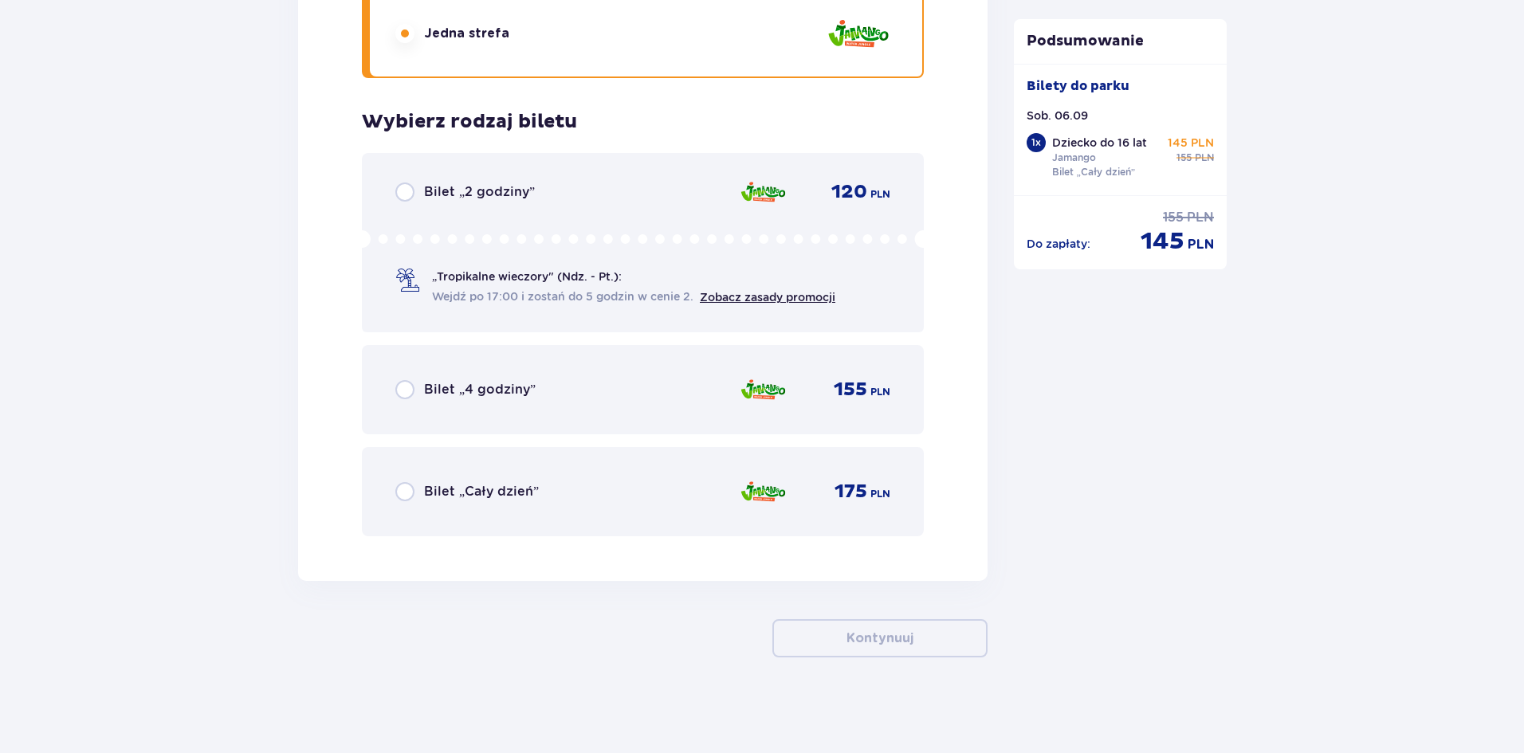
click at [508, 500] on p "Bilet „Cały dzień”" at bounding box center [481, 492] width 115 height 18
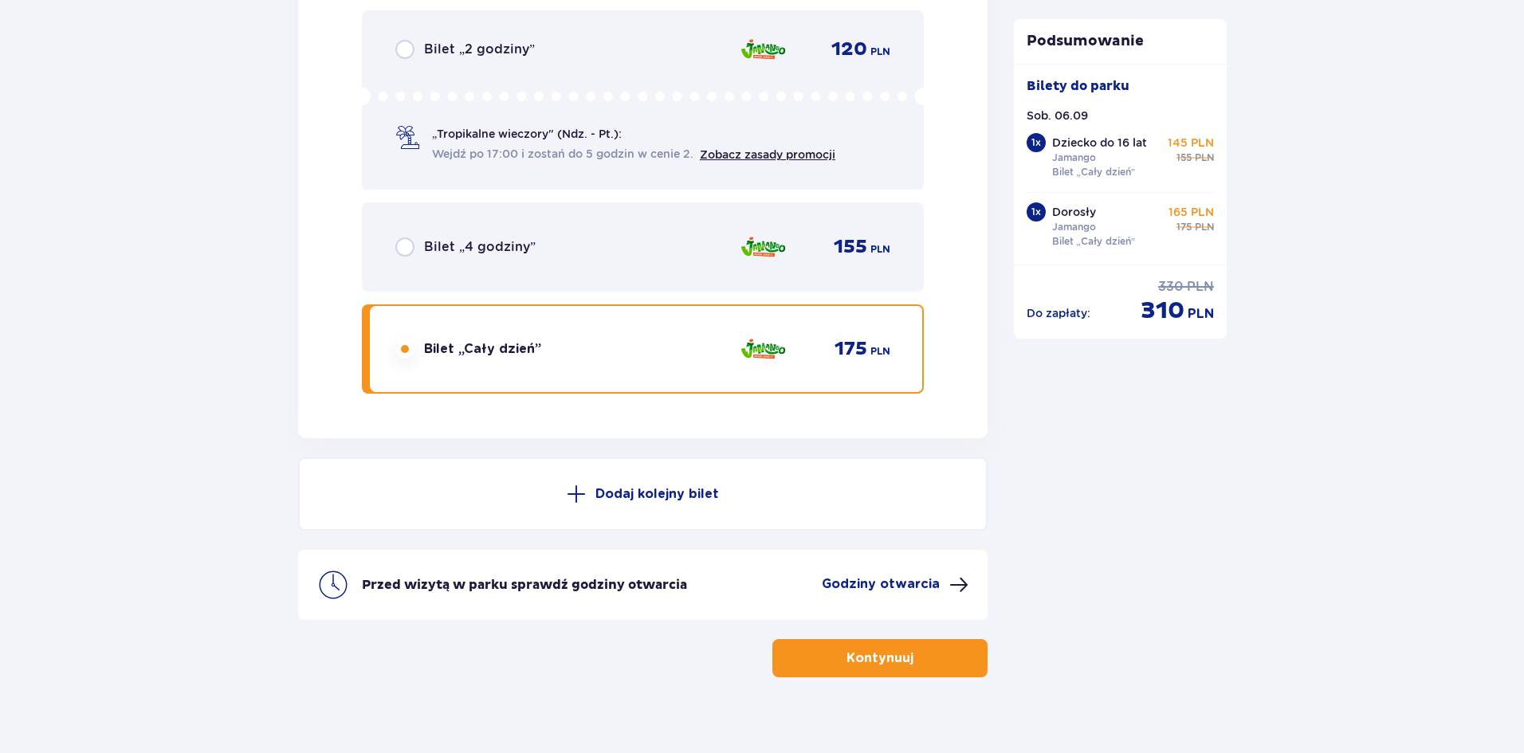
scroll to position [2478, 0]
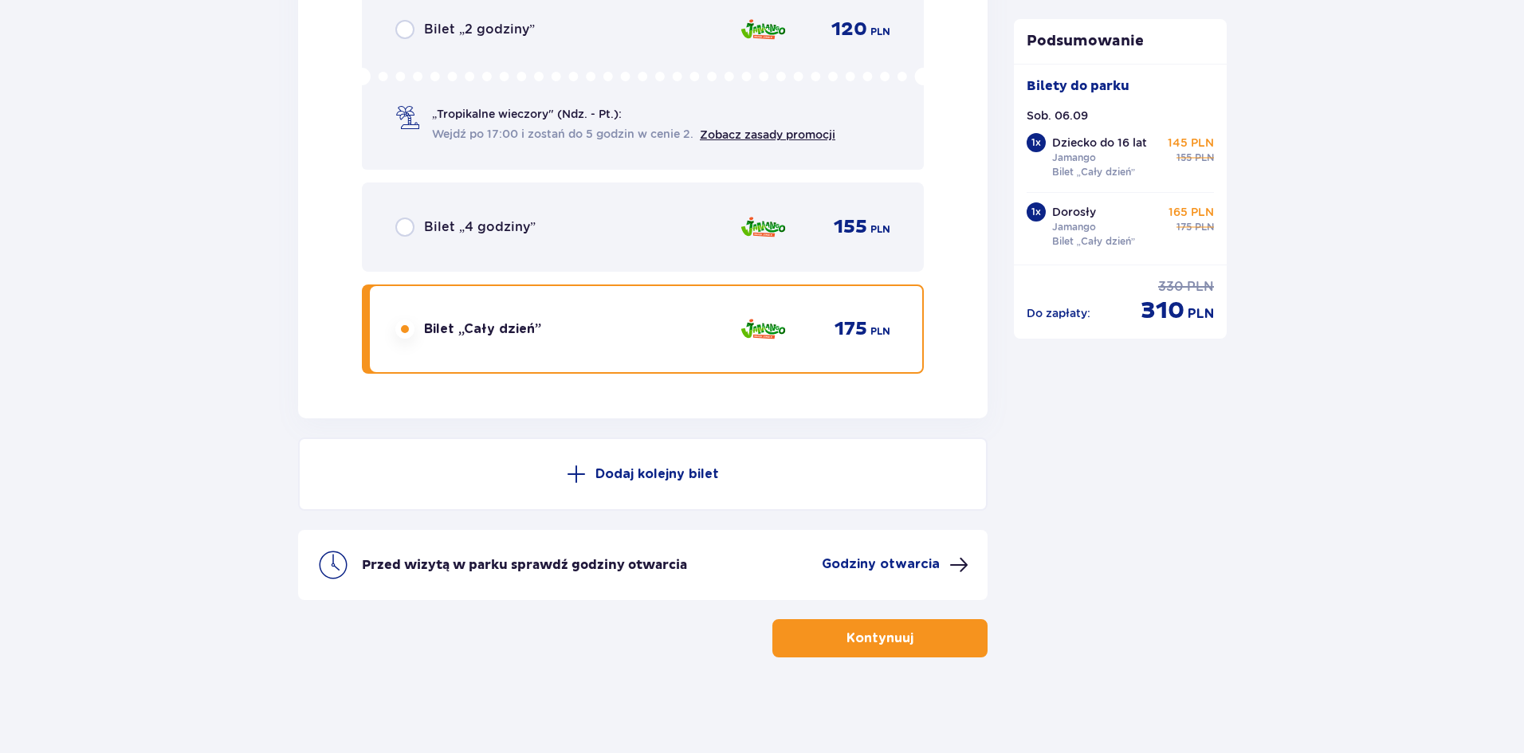
click at [922, 631] on span "button" at bounding box center [916, 638] width 19 height 19
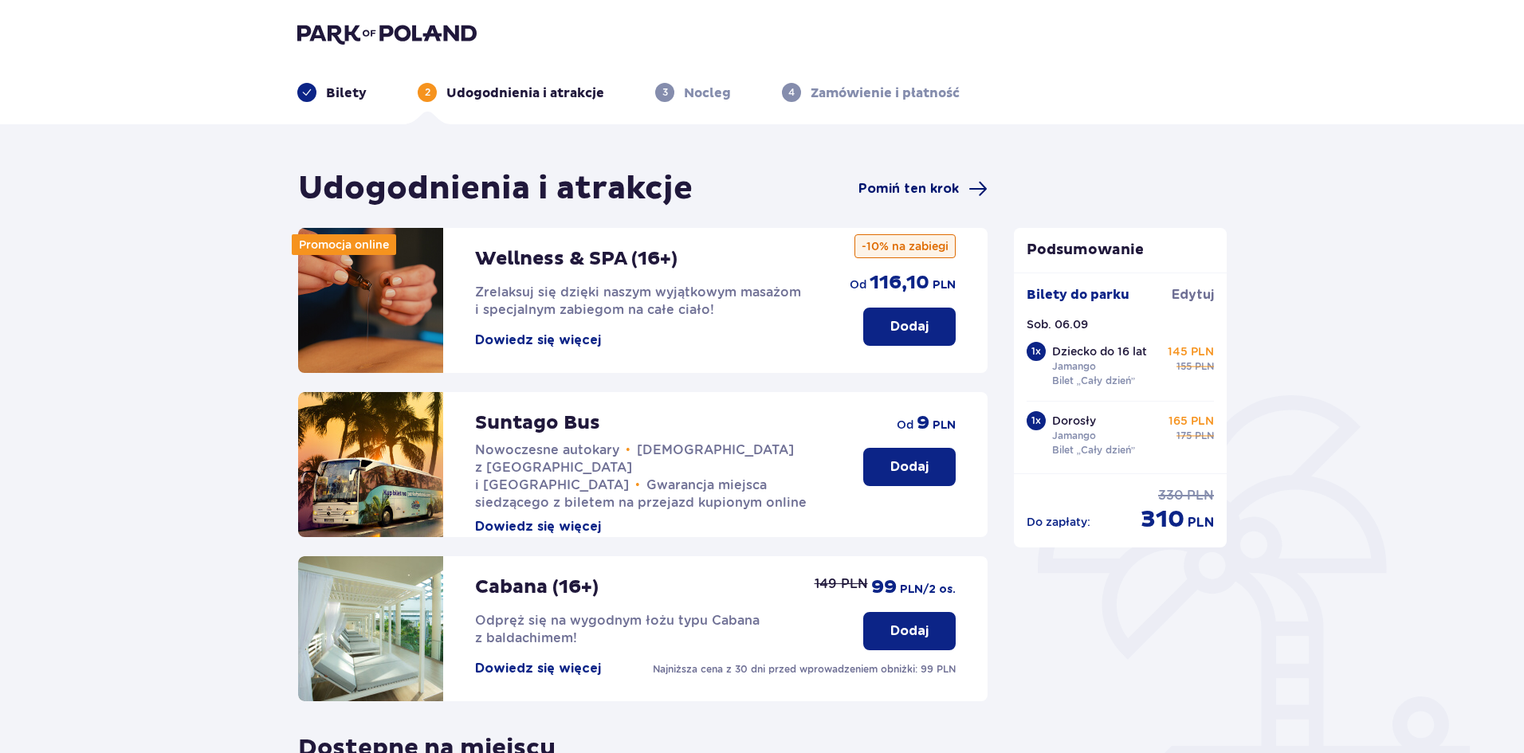
click at [948, 190] on span "Pomiń ten krok" at bounding box center [908, 189] width 100 height 18
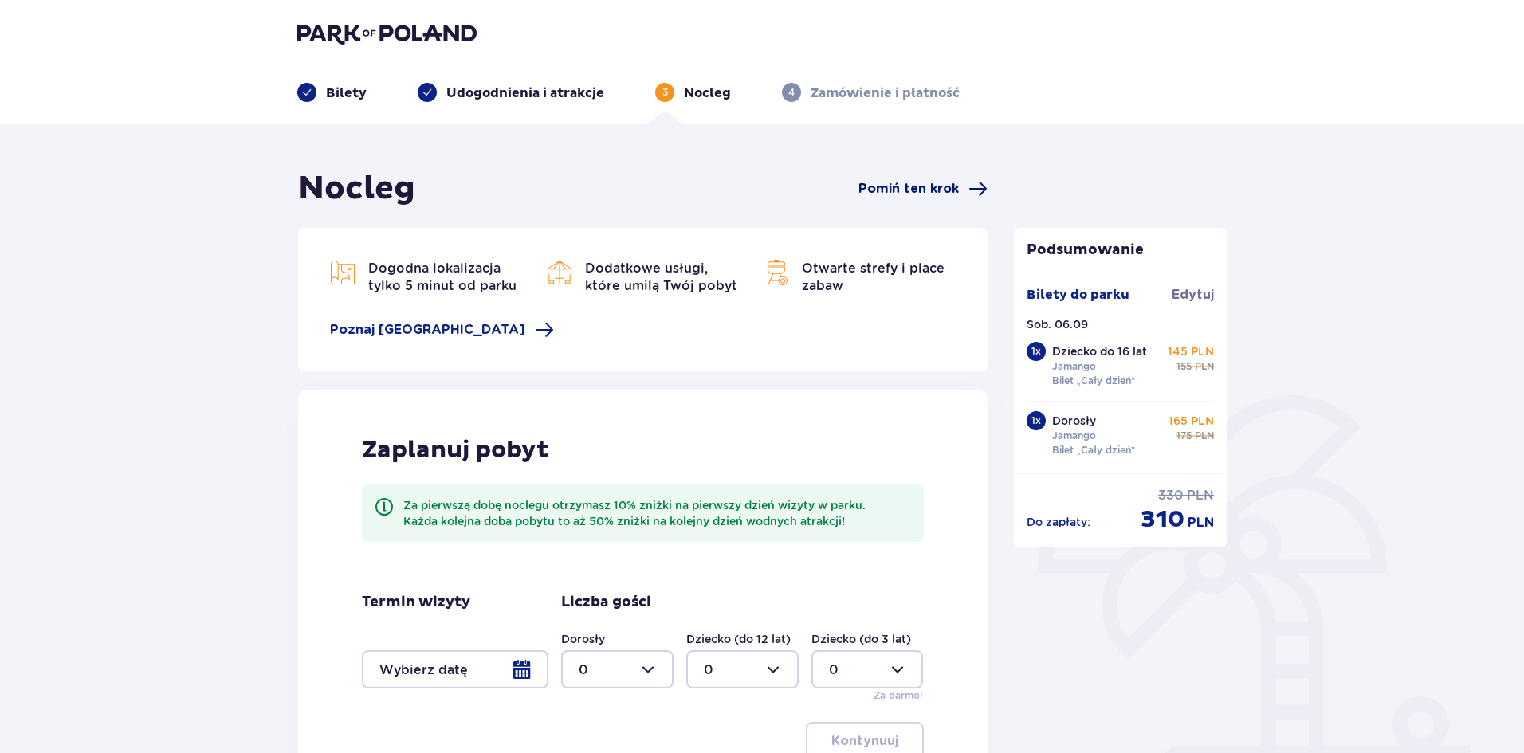
click at [930, 180] on span "Pomiń ten krok" at bounding box center [908, 189] width 100 height 18
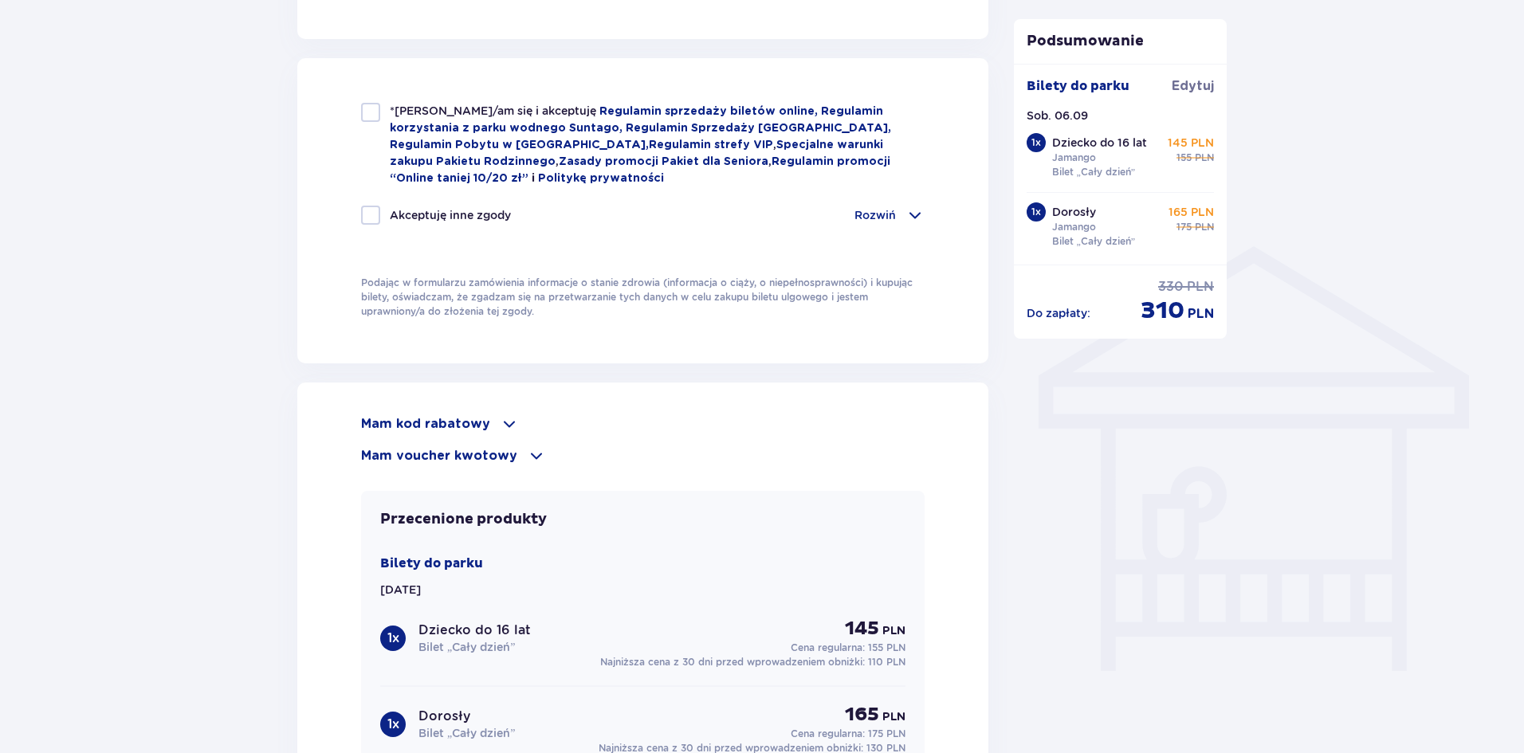
scroll to position [1036, 0]
